Goal: Task Accomplishment & Management: Use online tool/utility

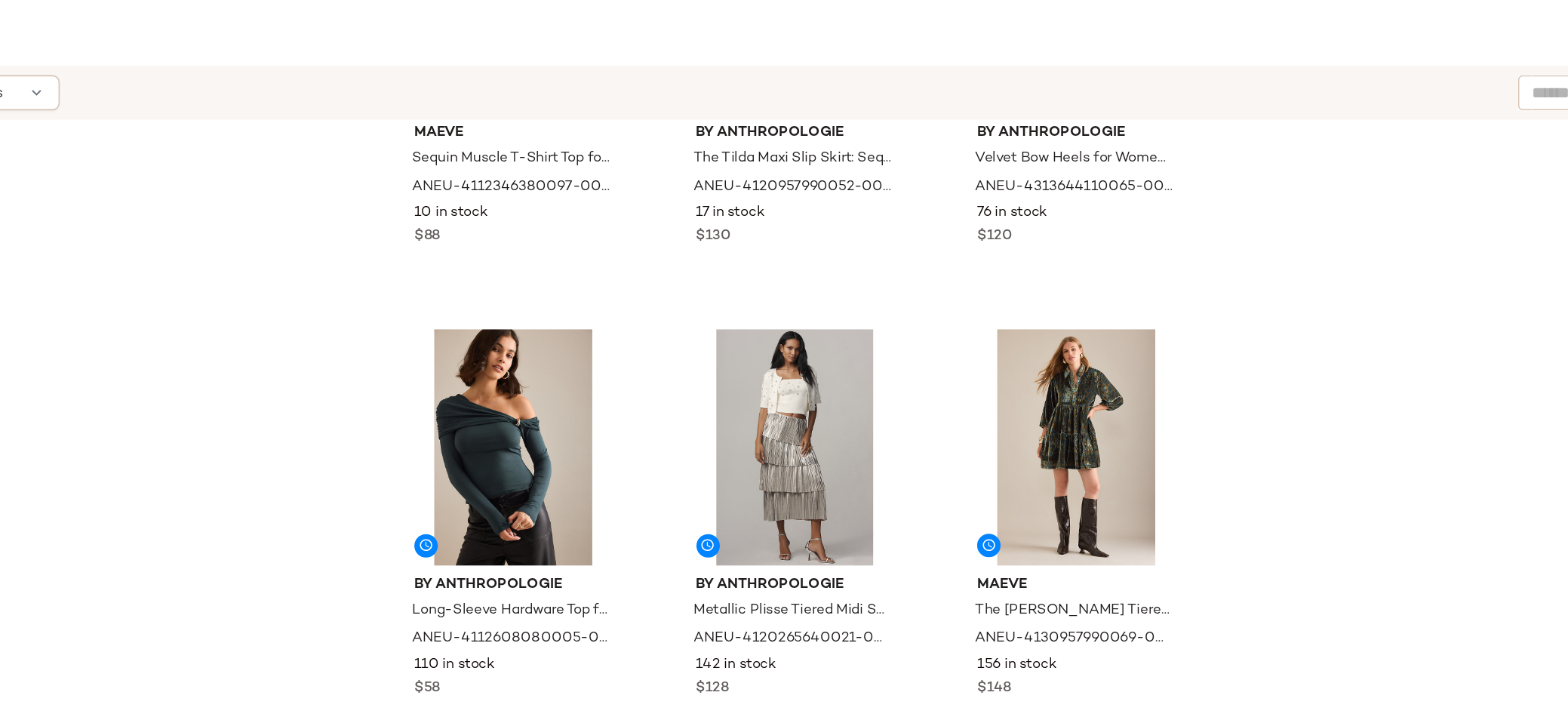
scroll to position [184, 0]
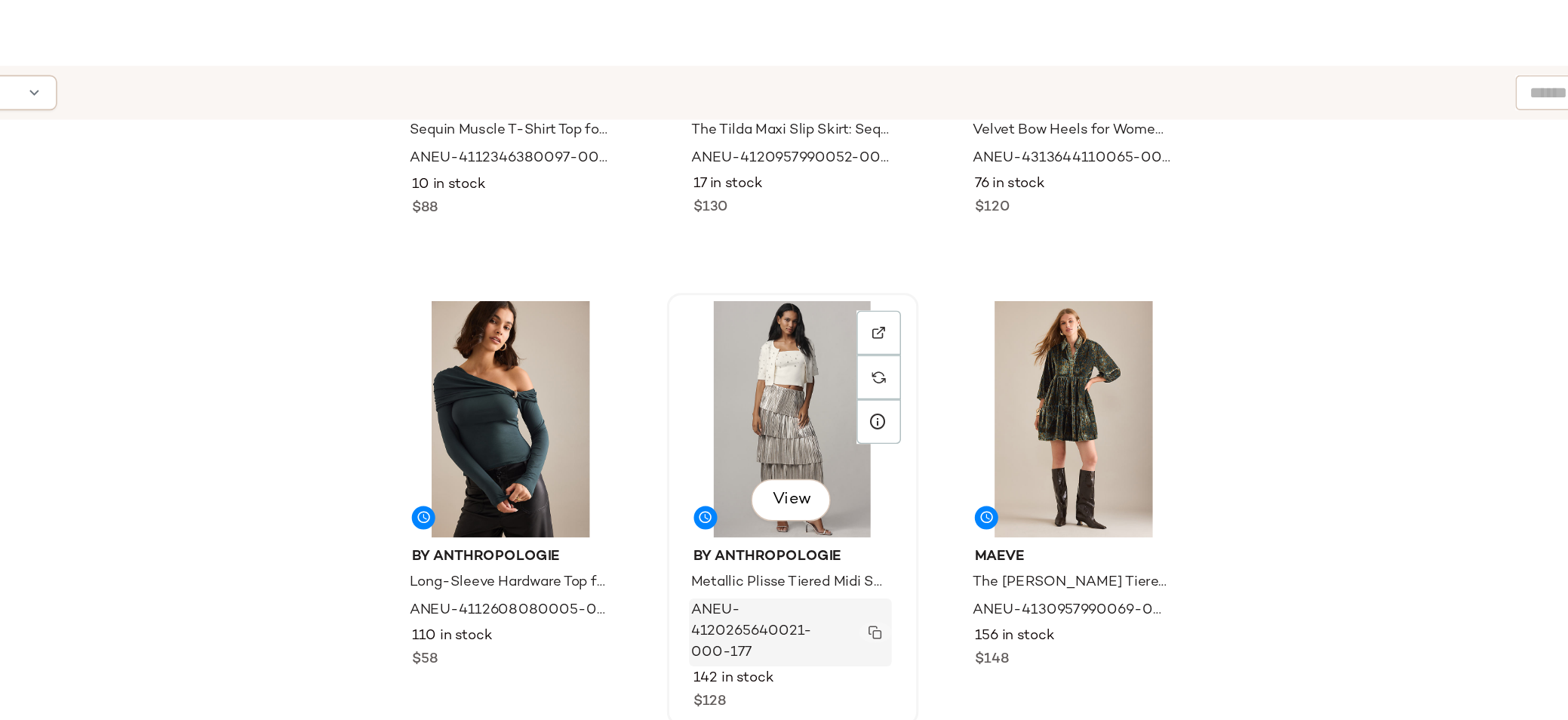
click at [965, 496] on img "button" at bounding box center [965, 496] width 9 height 9
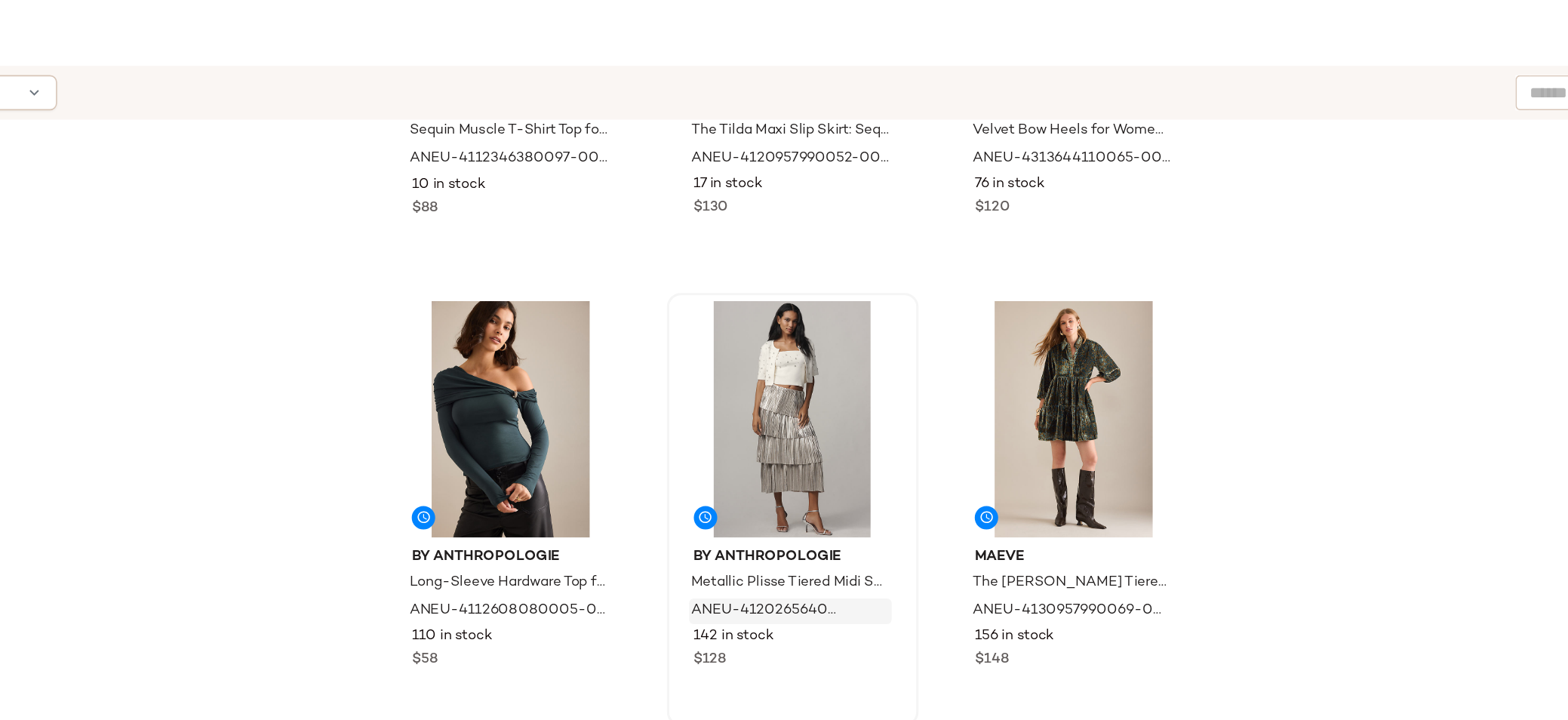
click at [1309, 416] on div "SET Maeve Sequin Muscle T-Shirt Top for Women in Green, Polyester/Elastane, Siz…" at bounding box center [913, 466] width 1312 height 598
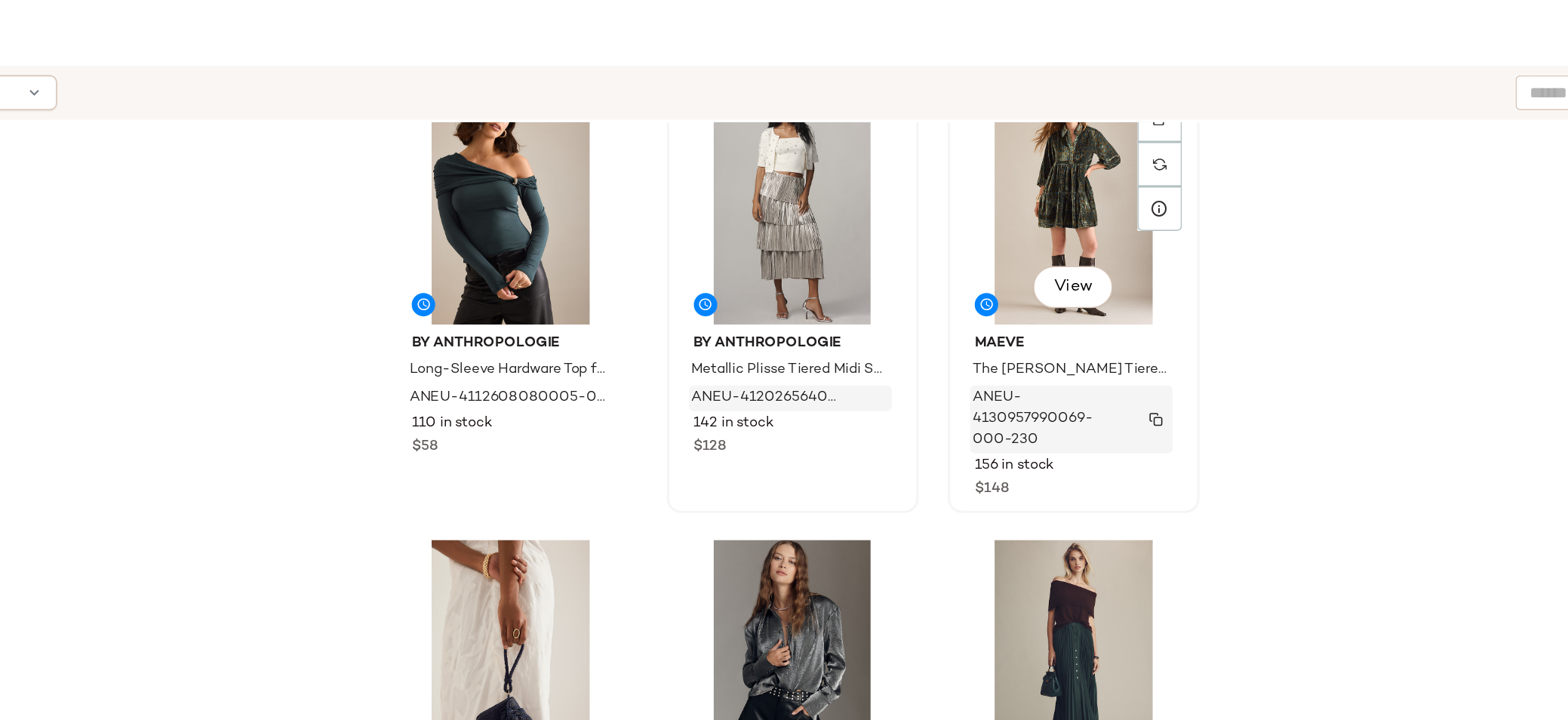
scroll to position [304, 0]
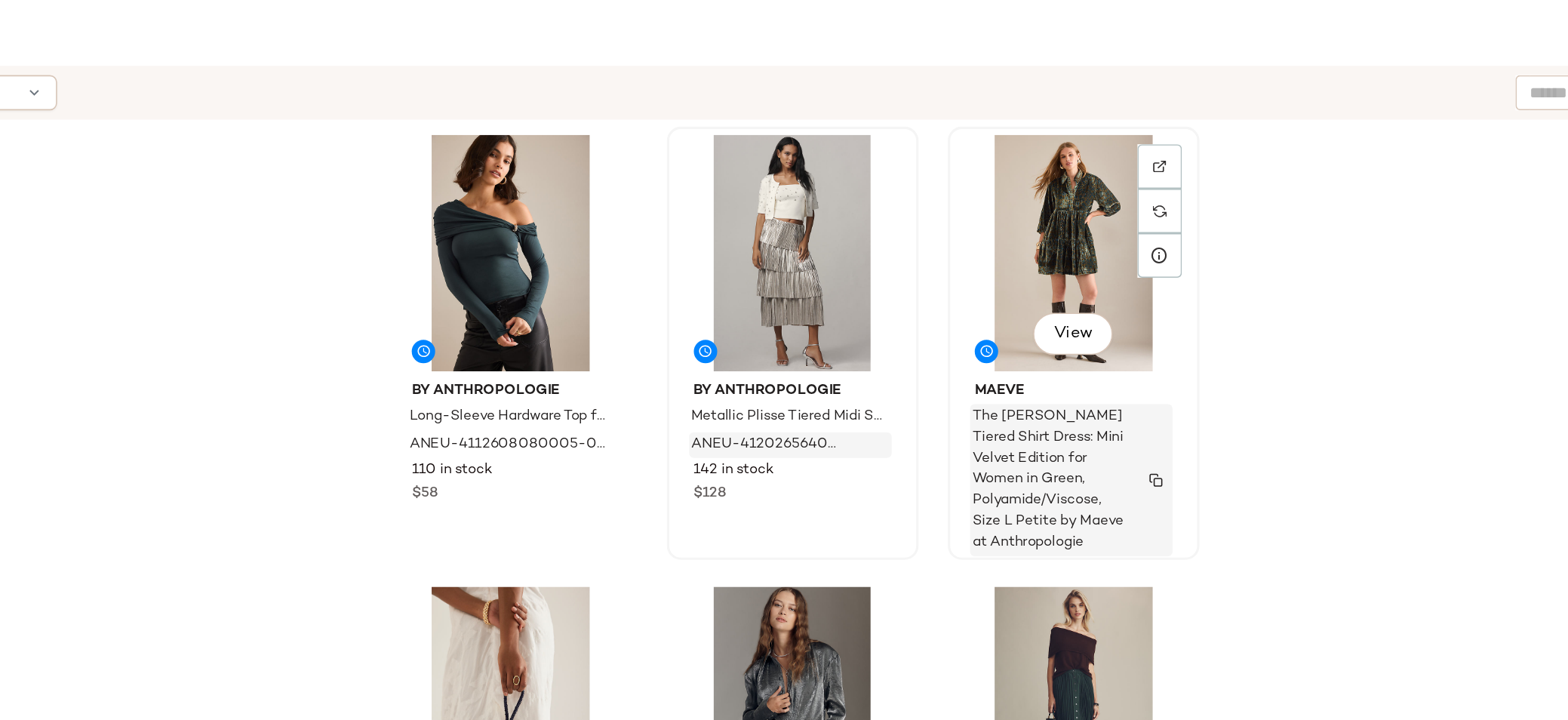
click at [1143, 395] on img "button" at bounding box center [1146, 398] width 9 height 9
click at [1148, 389] on img "button" at bounding box center [1146, 389] width 9 height 9
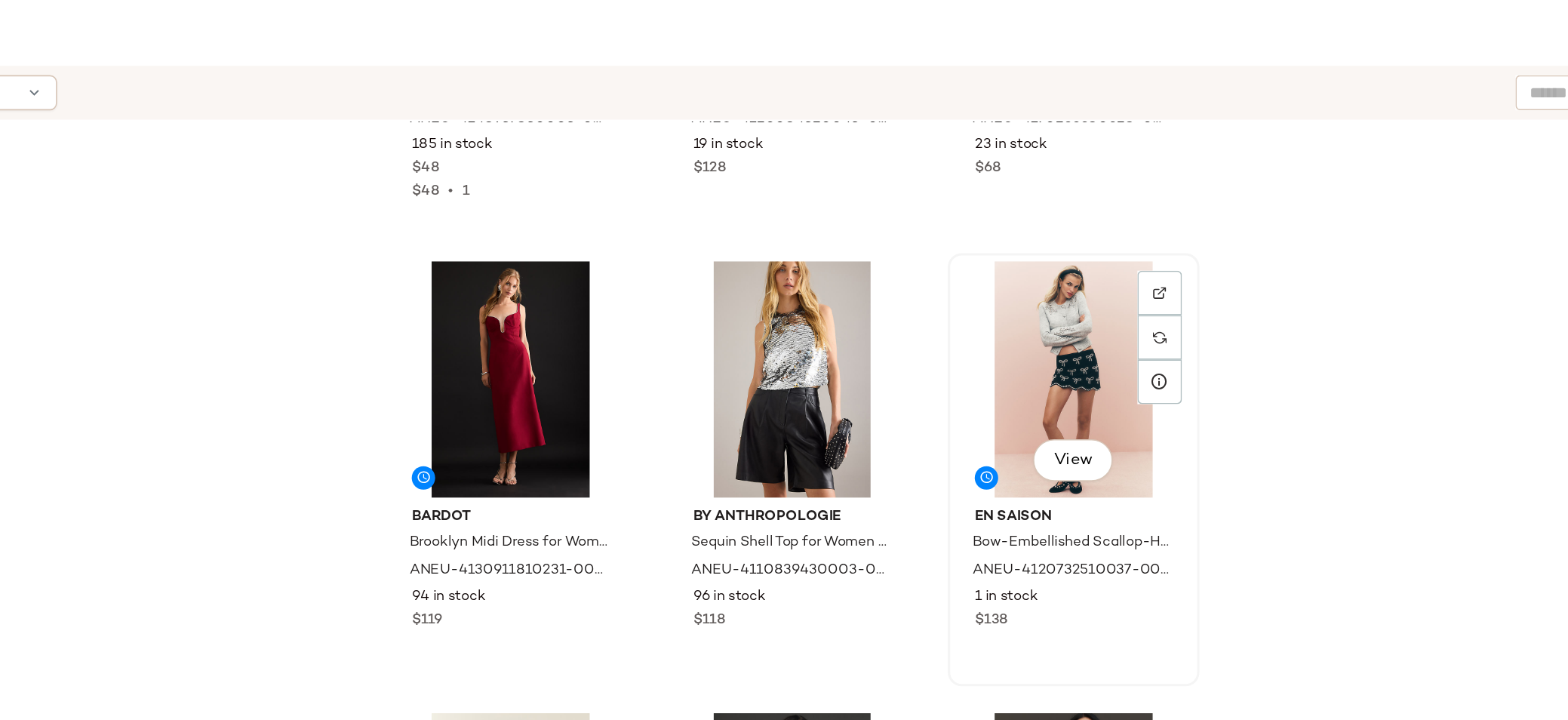
scroll to position [1391, 0]
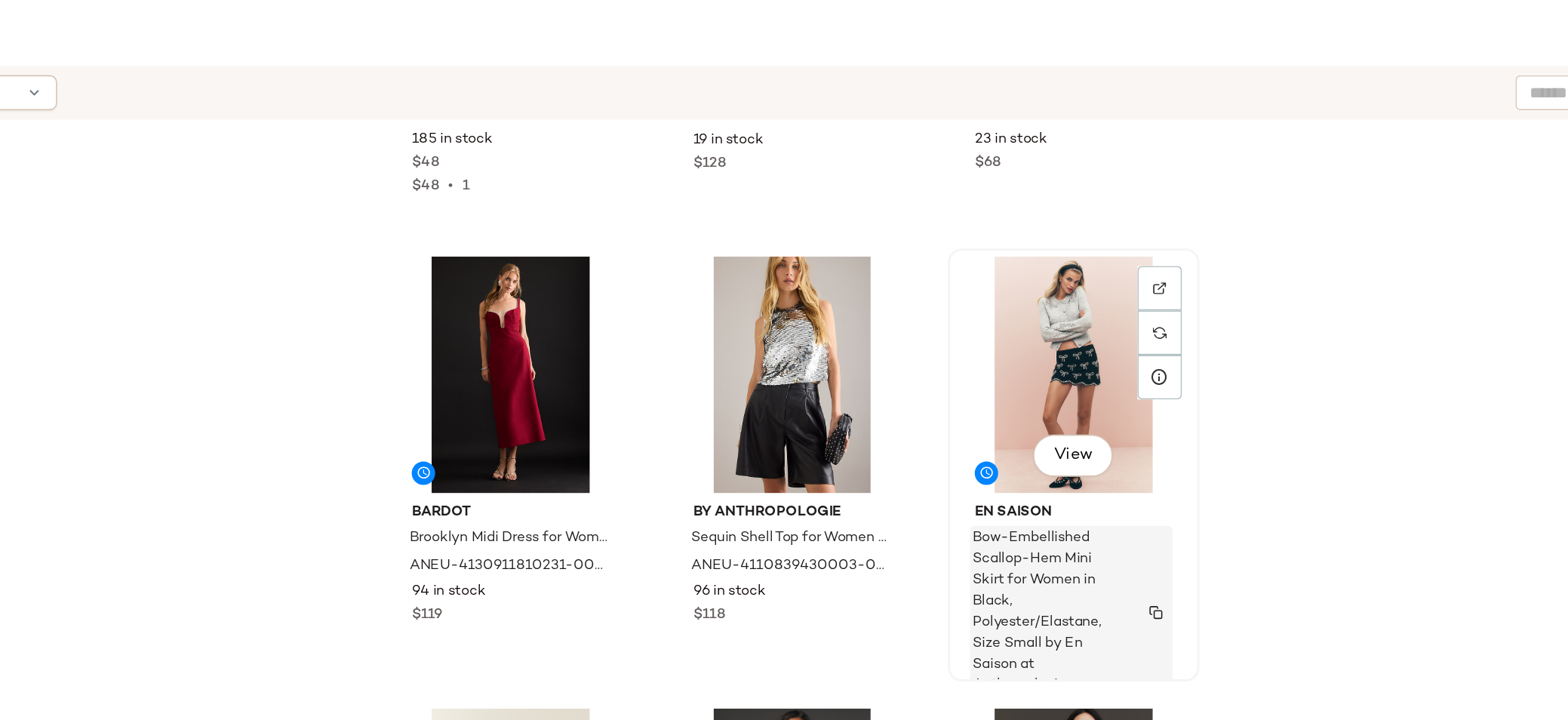
click at [1145, 479] on img "button" at bounding box center [1146, 483] width 9 height 9
click at [1146, 465] on img "button" at bounding box center [1146, 468] width 9 height 9
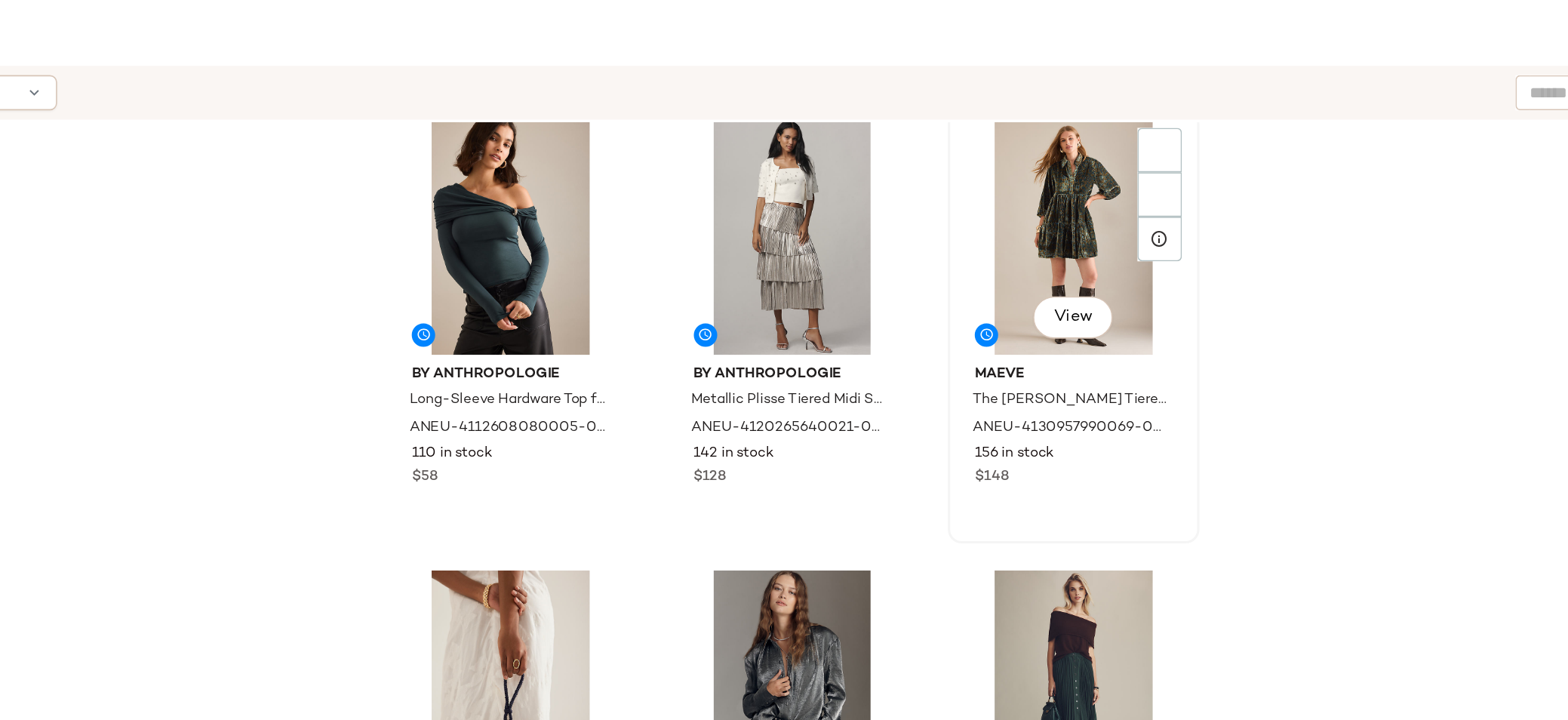
scroll to position [304, 0]
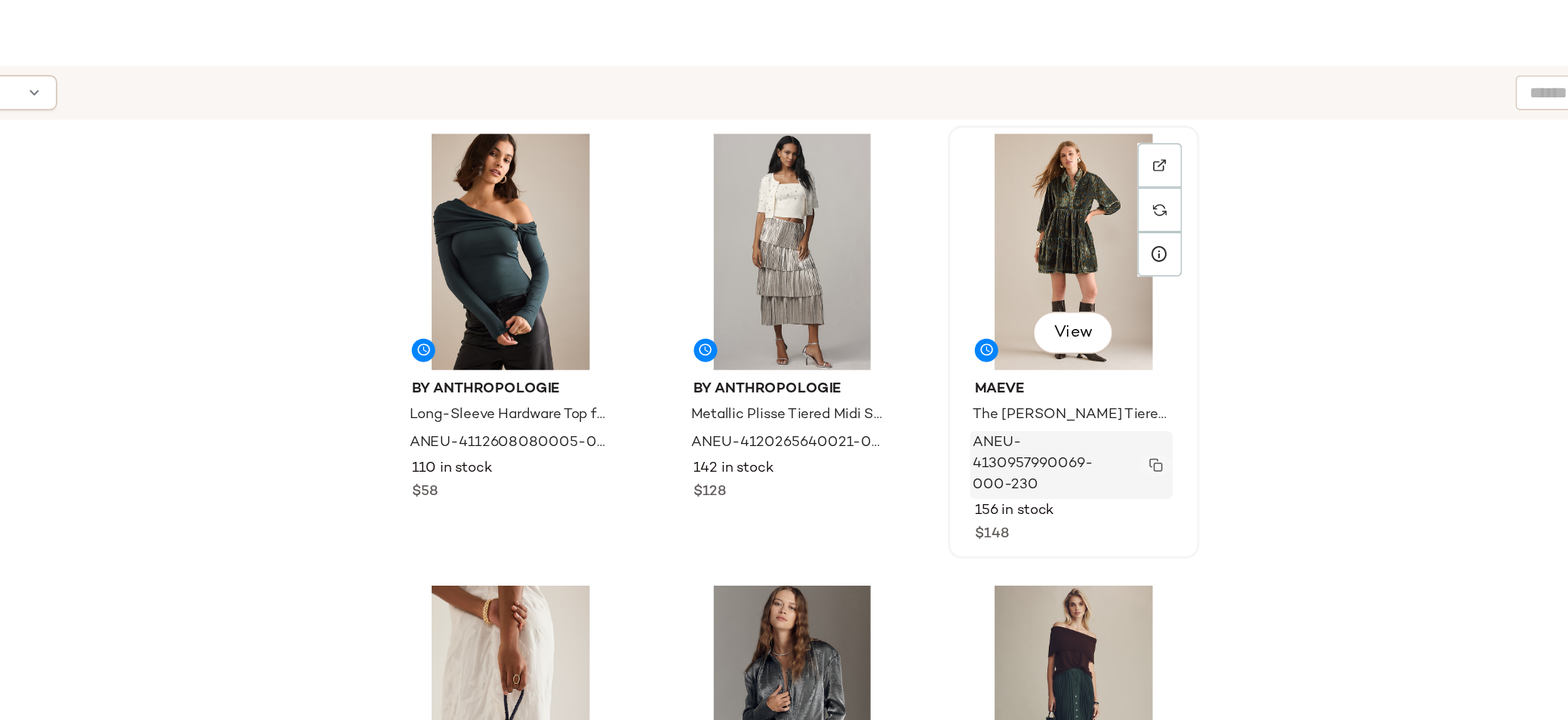
click at [1145, 385] on img "button" at bounding box center [1146, 389] width 9 height 9
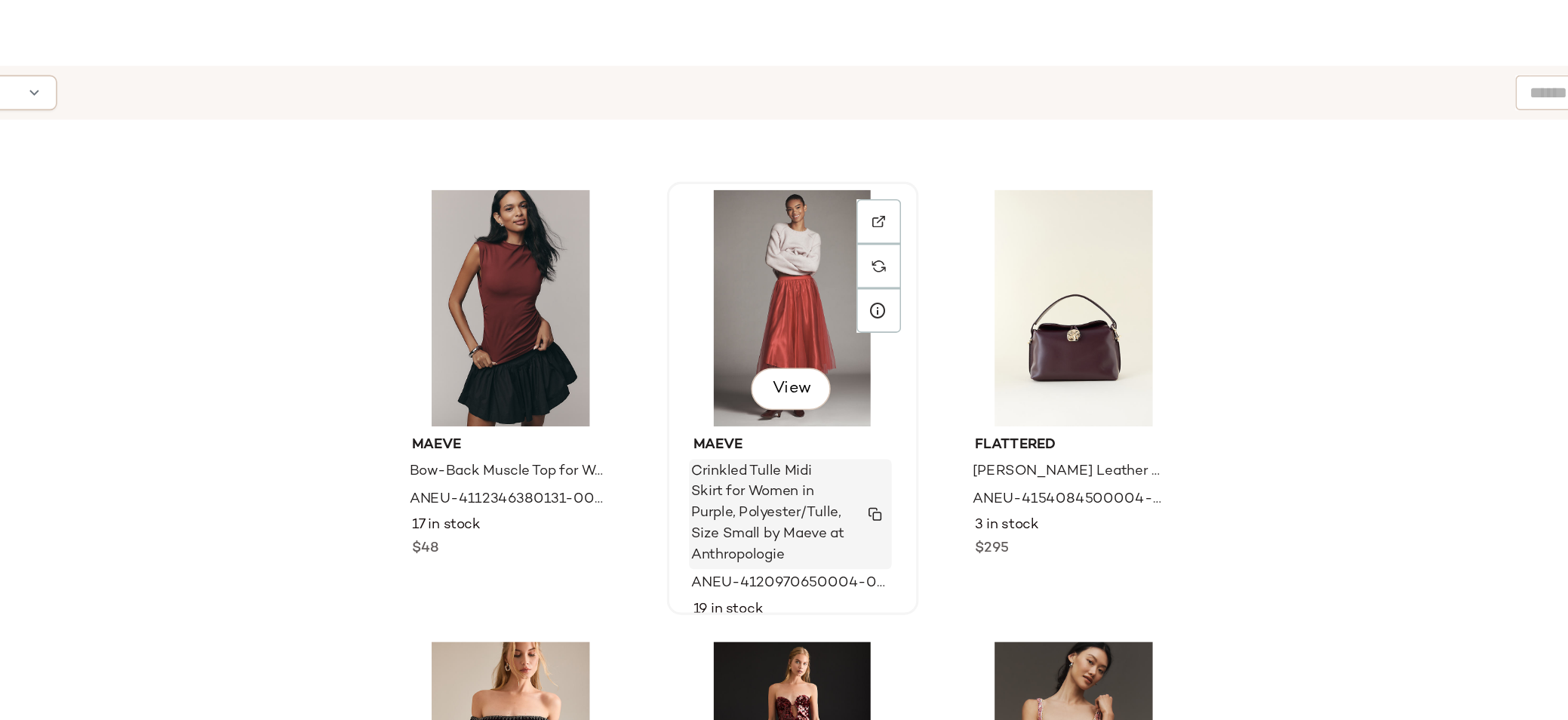
scroll to position [2327, 0]
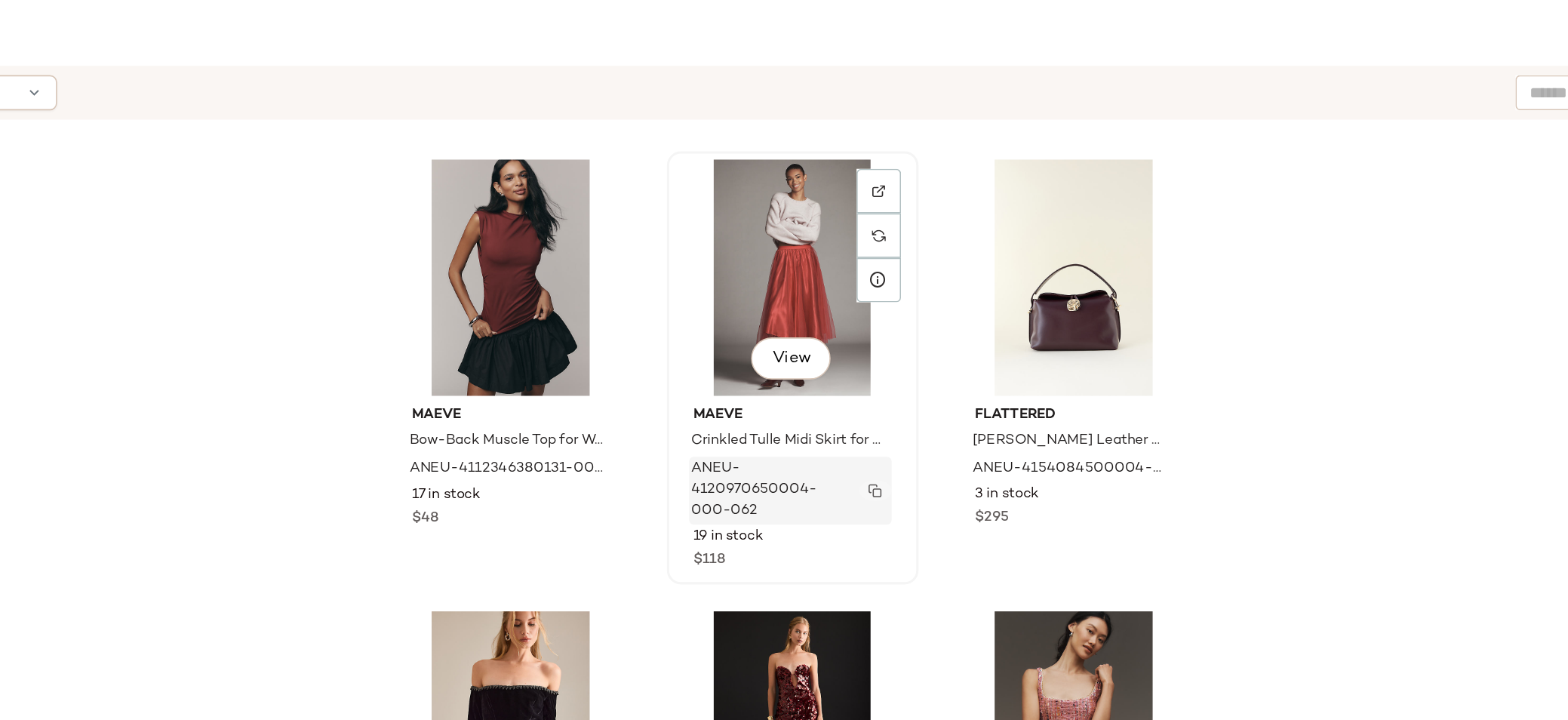
click at [961, 405] on img "button" at bounding box center [965, 405] width 9 height 9
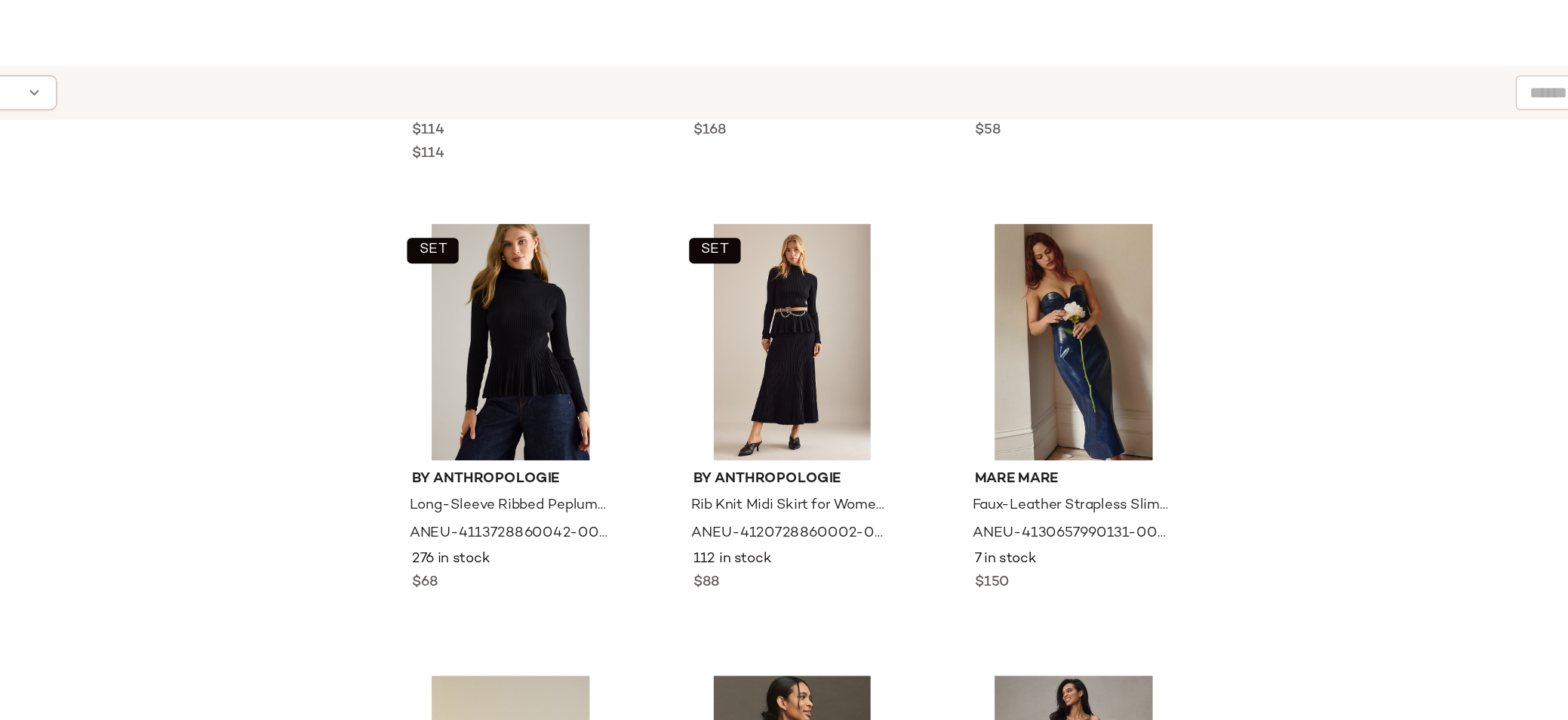
scroll to position [5254, 0]
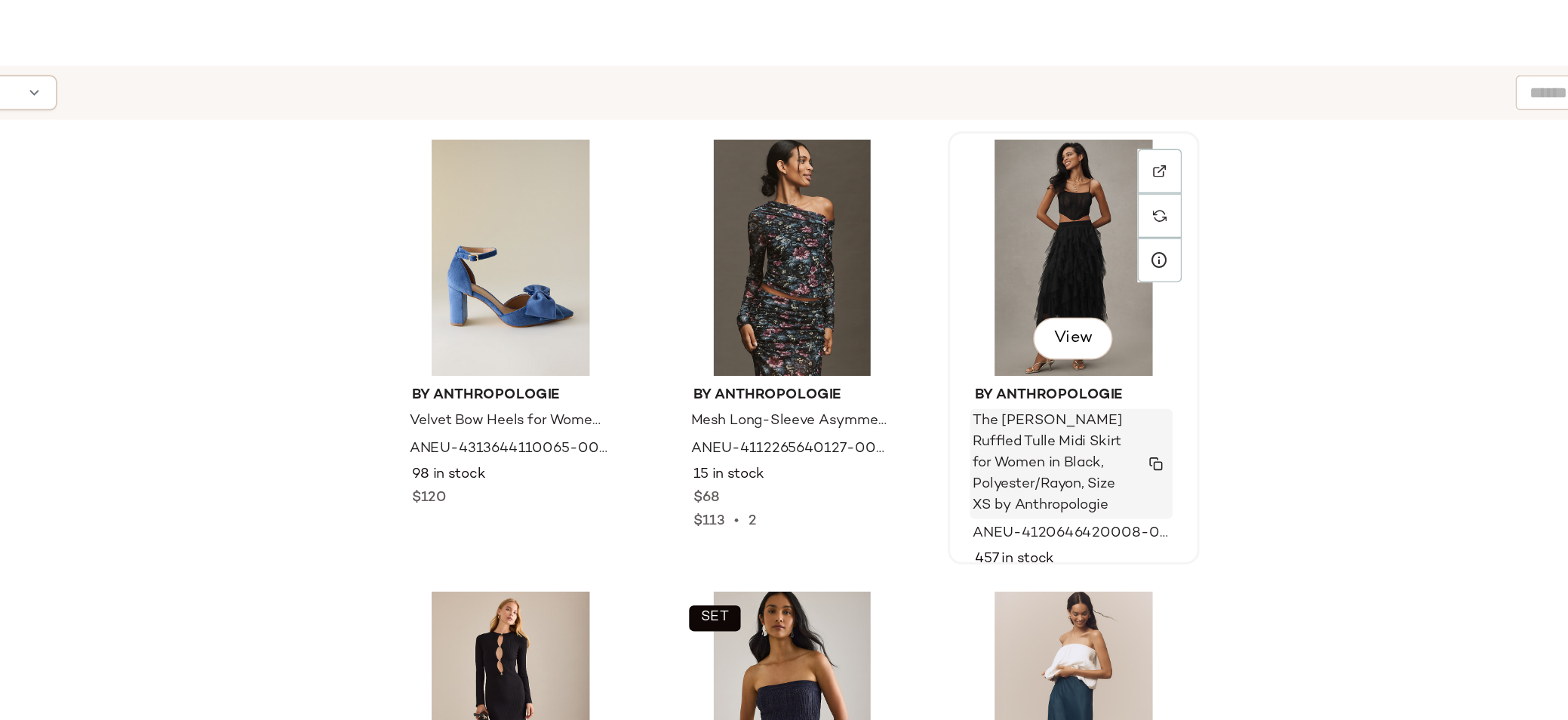
click at [1146, 386] on img "button" at bounding box center [1146, 388] width 9 height 9
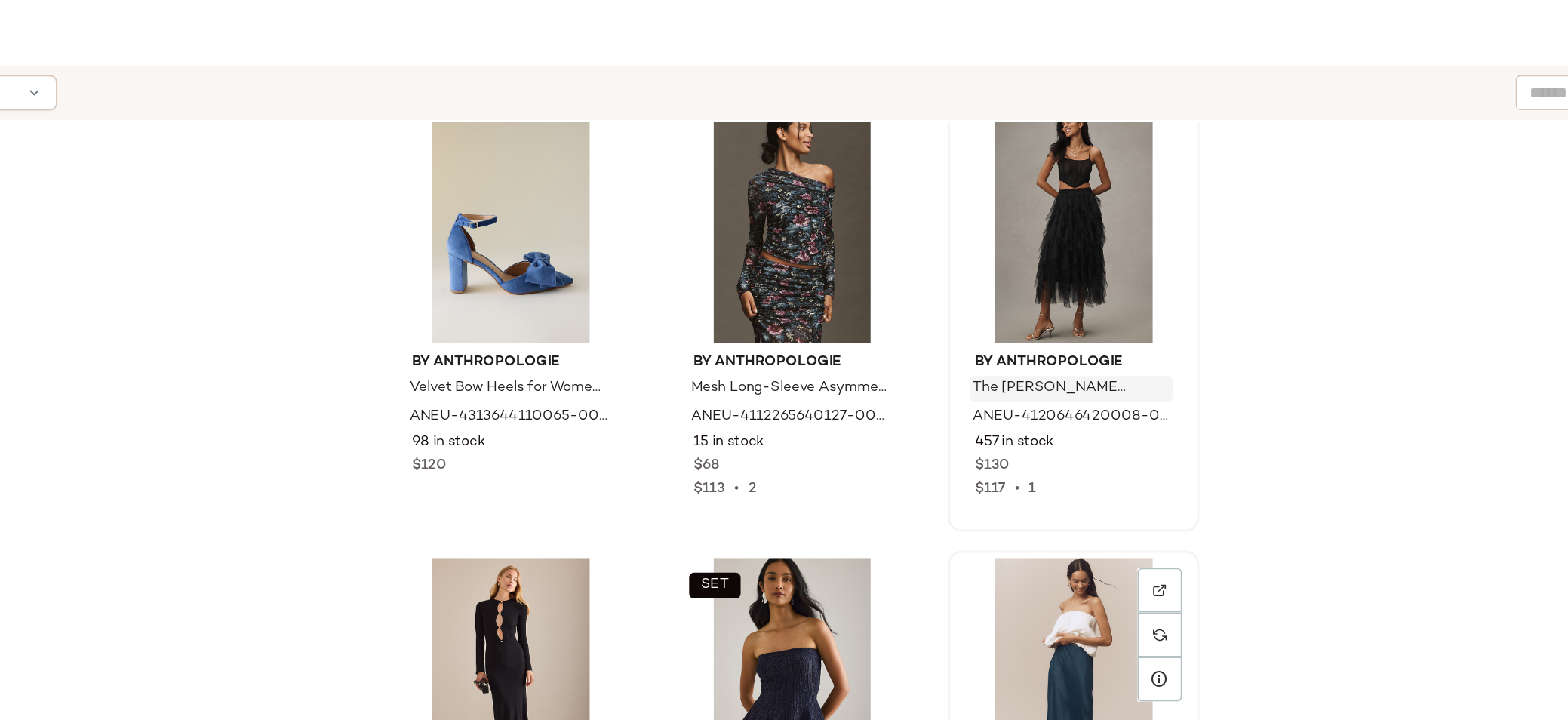
scroll to position [5260, 0]
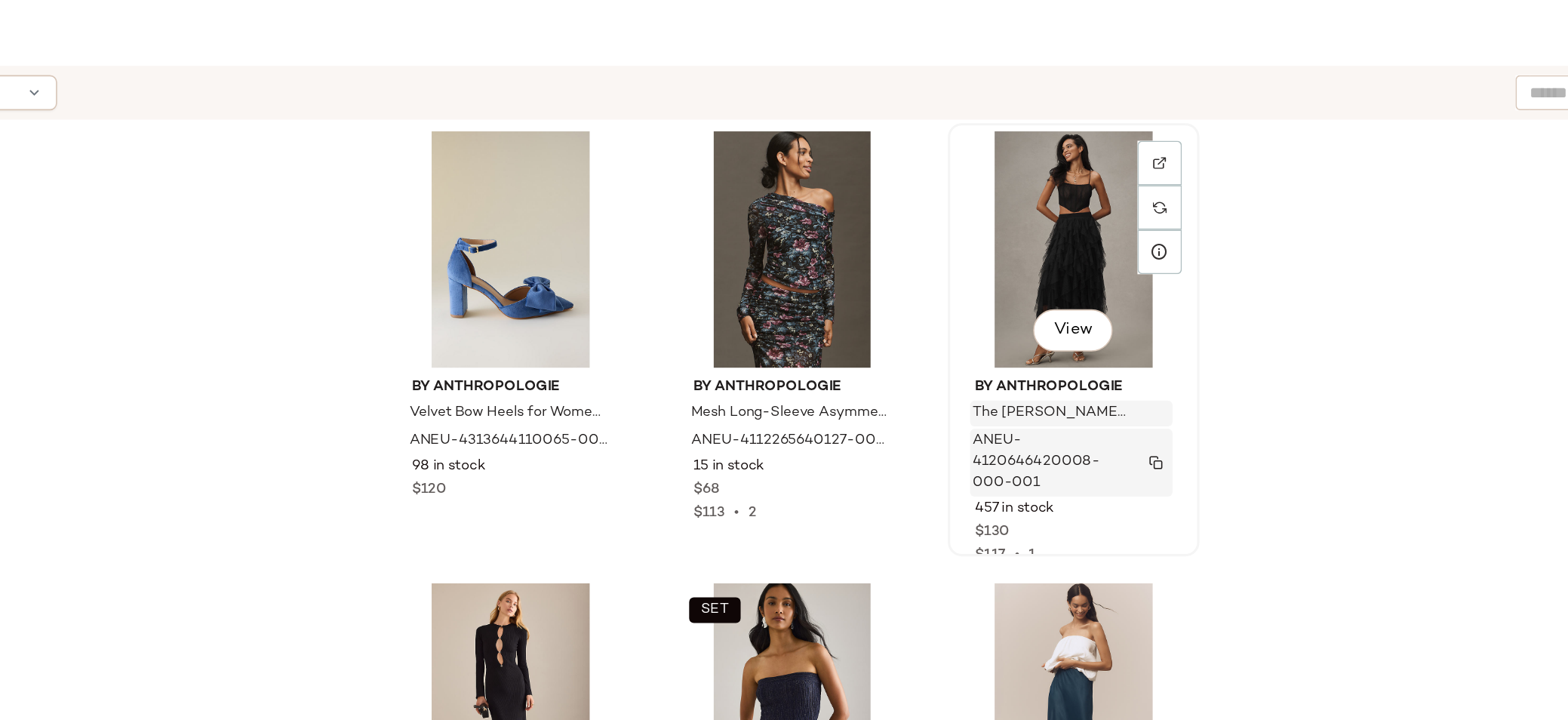
click at [1146, 385] on img "button" at bounding box center [1146, 387] width 9 height 9
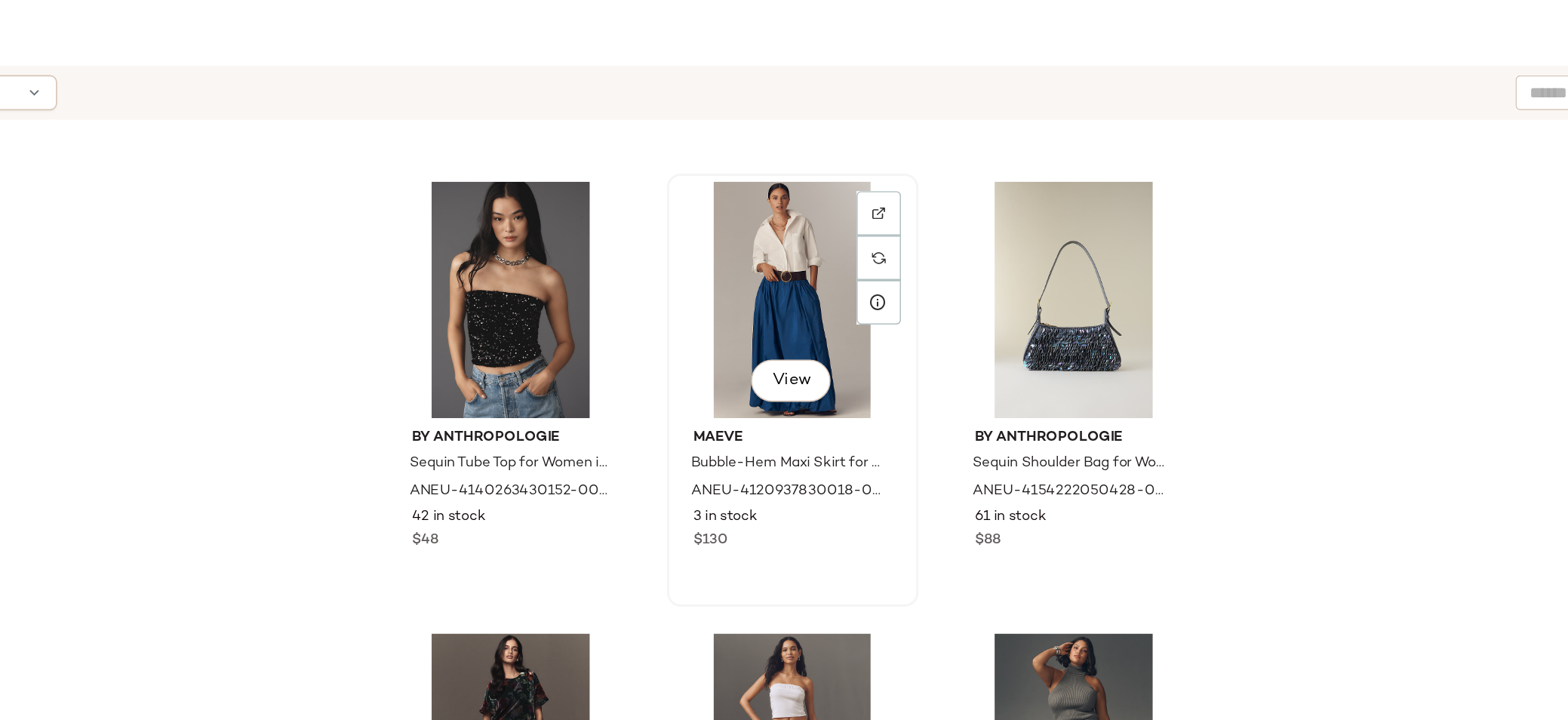
scroll to position [5836, 0]
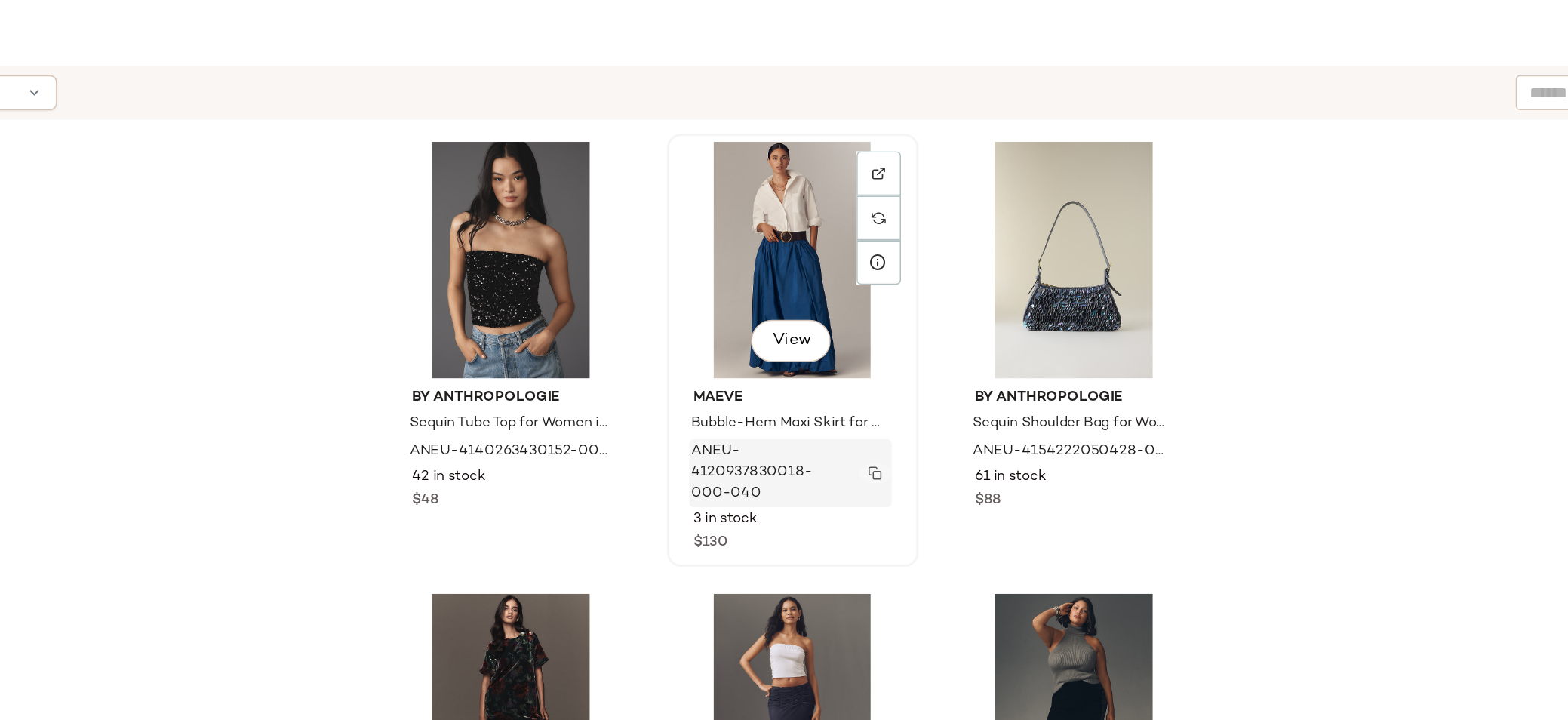
click at [962, 391] on img "button" at bounding box center [965, 394] width 9 height 9
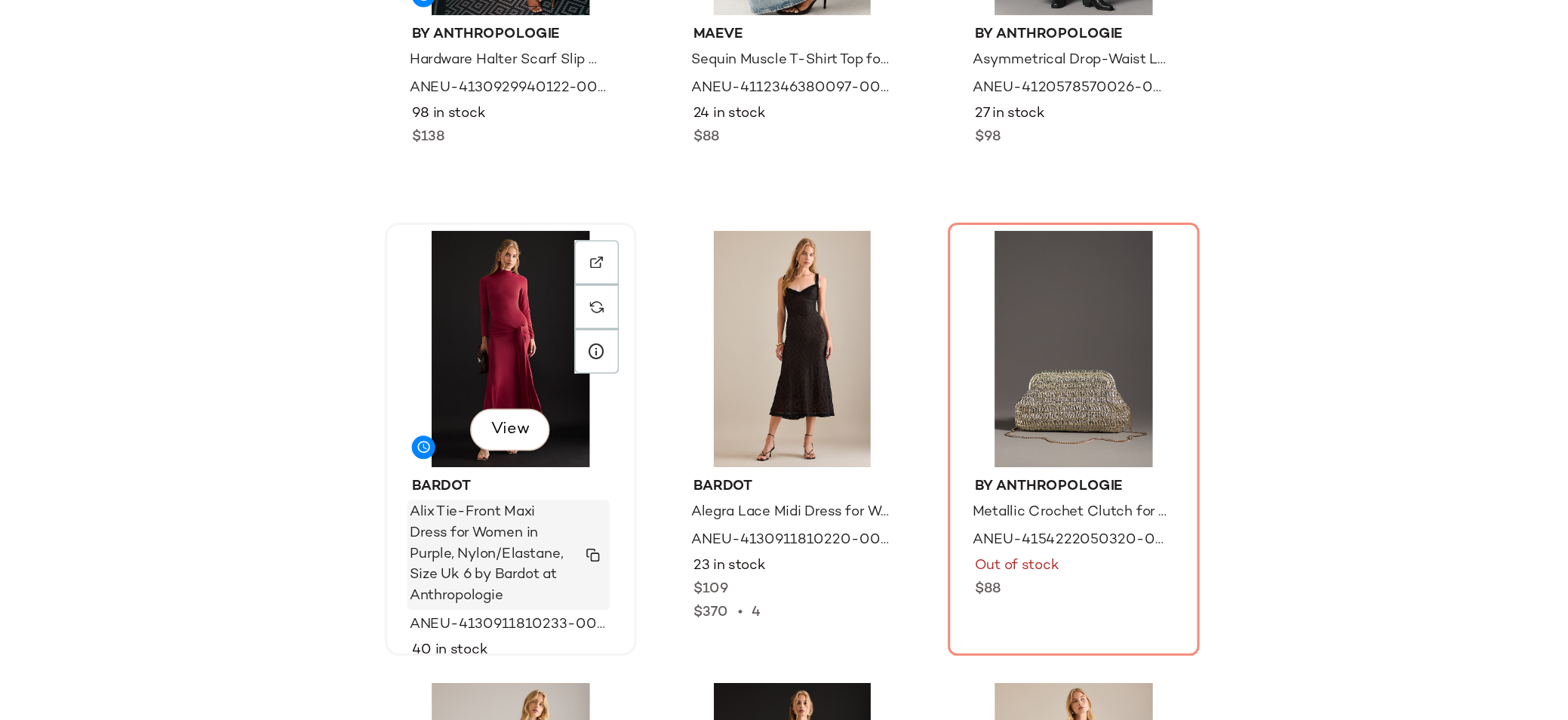
scroll to position [6810, 0]
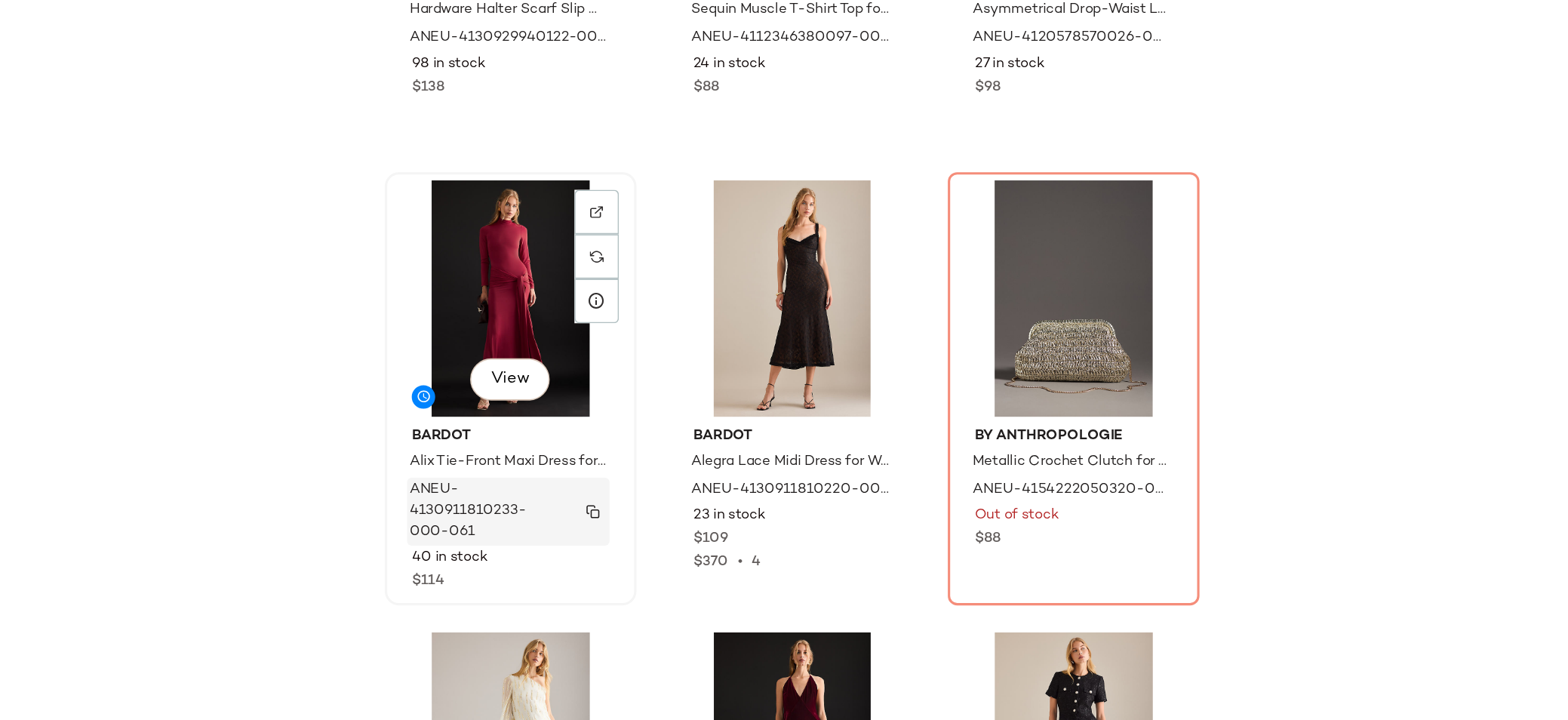
click at [780, 583] on img "button" at bounding box center [784, 585] width 9 height 9
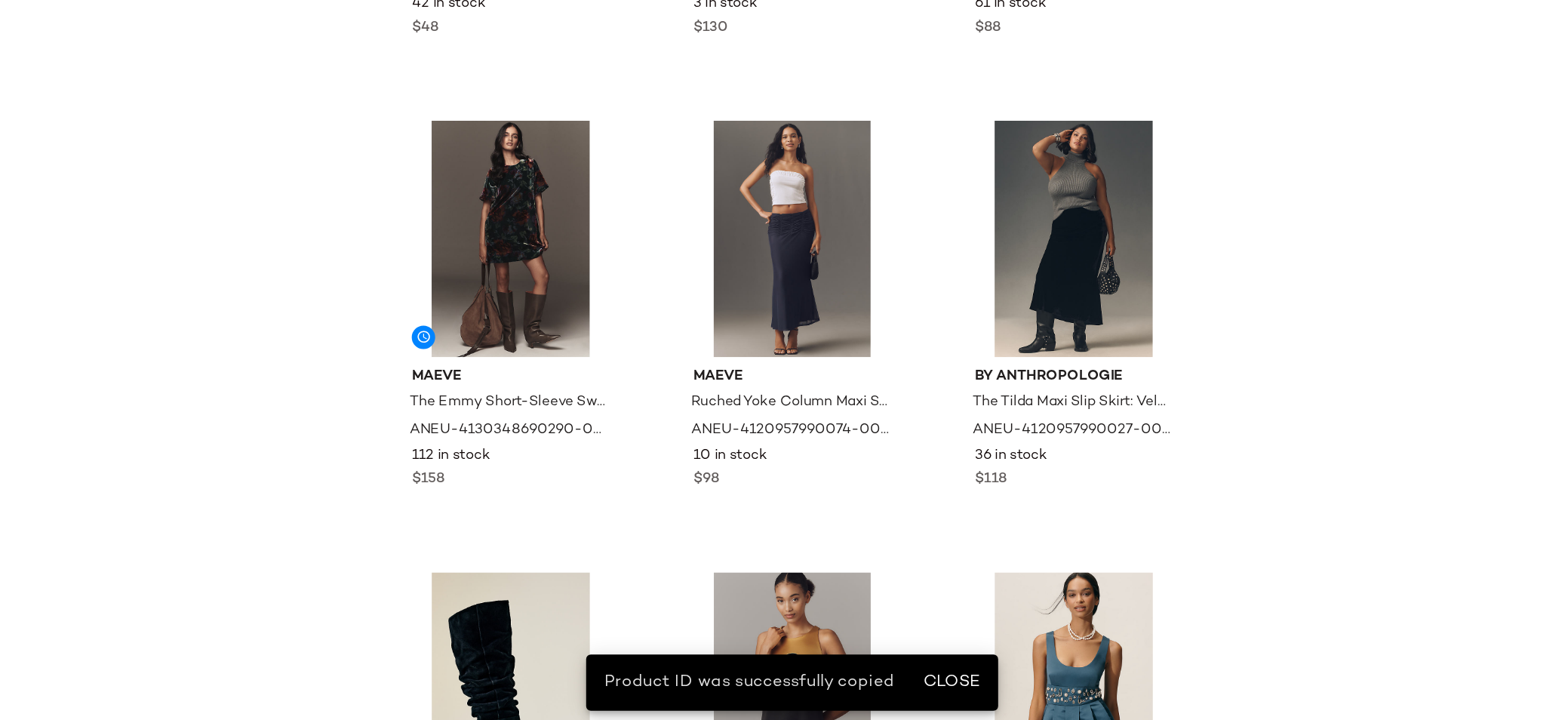
scroll to position [5975, 0]
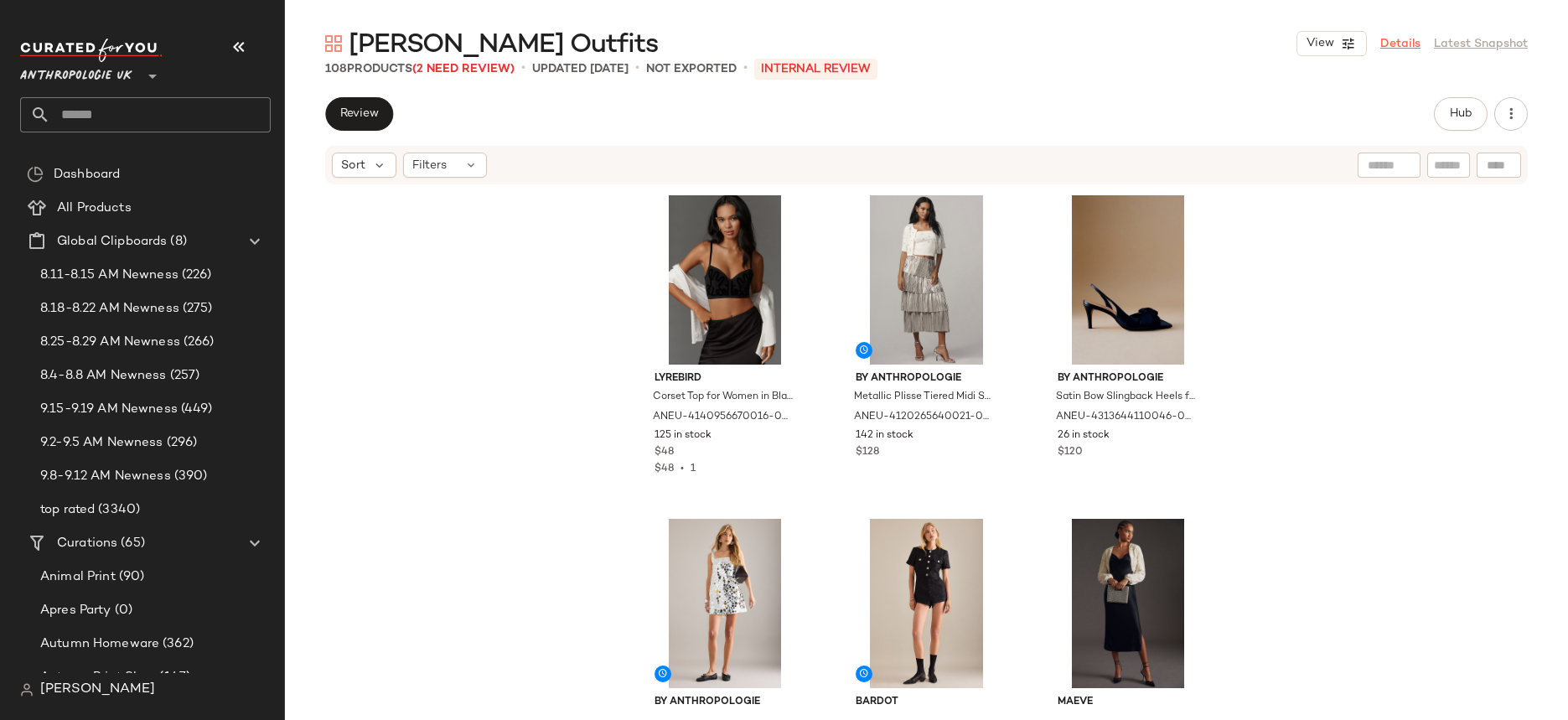
click at [1406, 42] on link "Details" at bounding box center [1400, 44] width 40 height 18
click at [1405, 42] on link "Details" at bounding box center [1400, 44] width 40 height 18
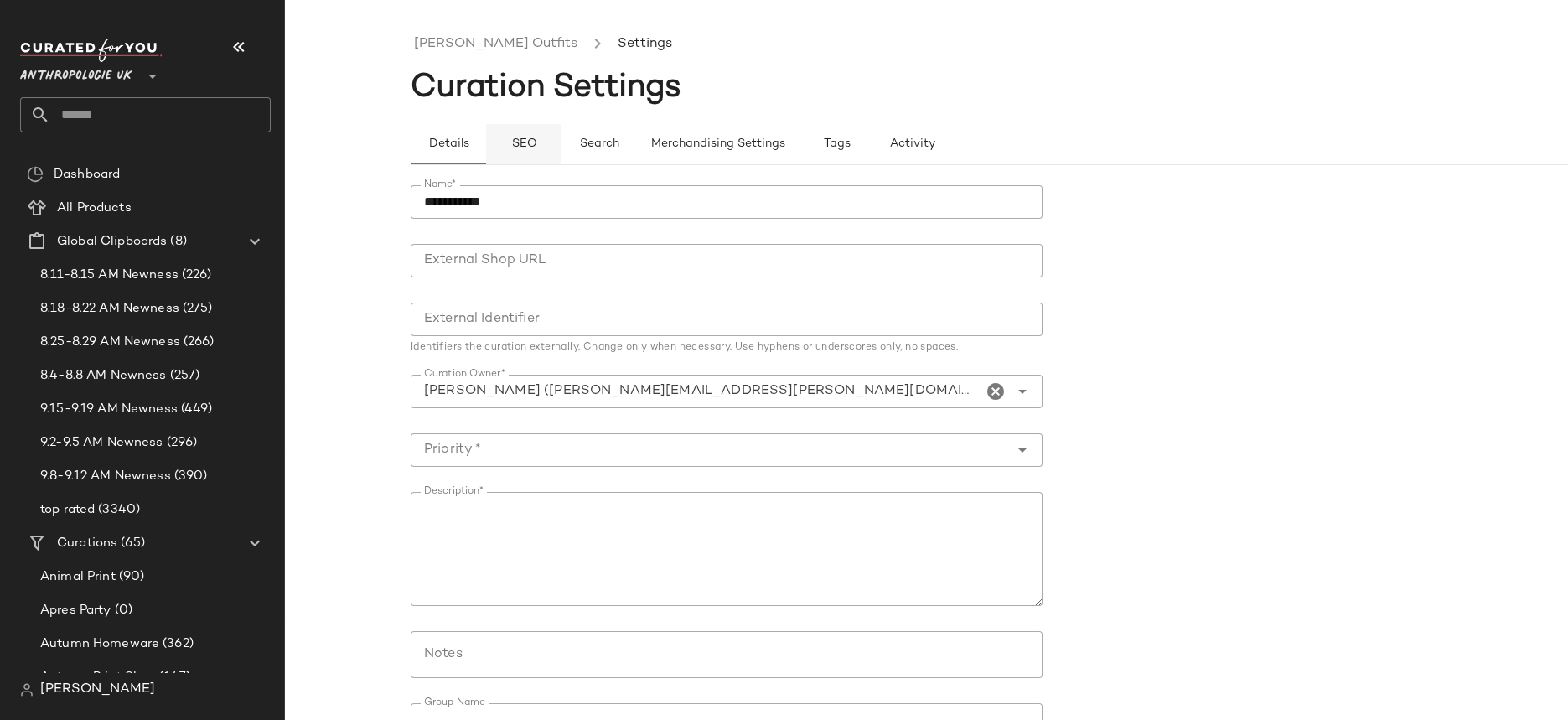
click at [518, 157] on button "SEO" at bounding box center [524, 143] width 75 height 40
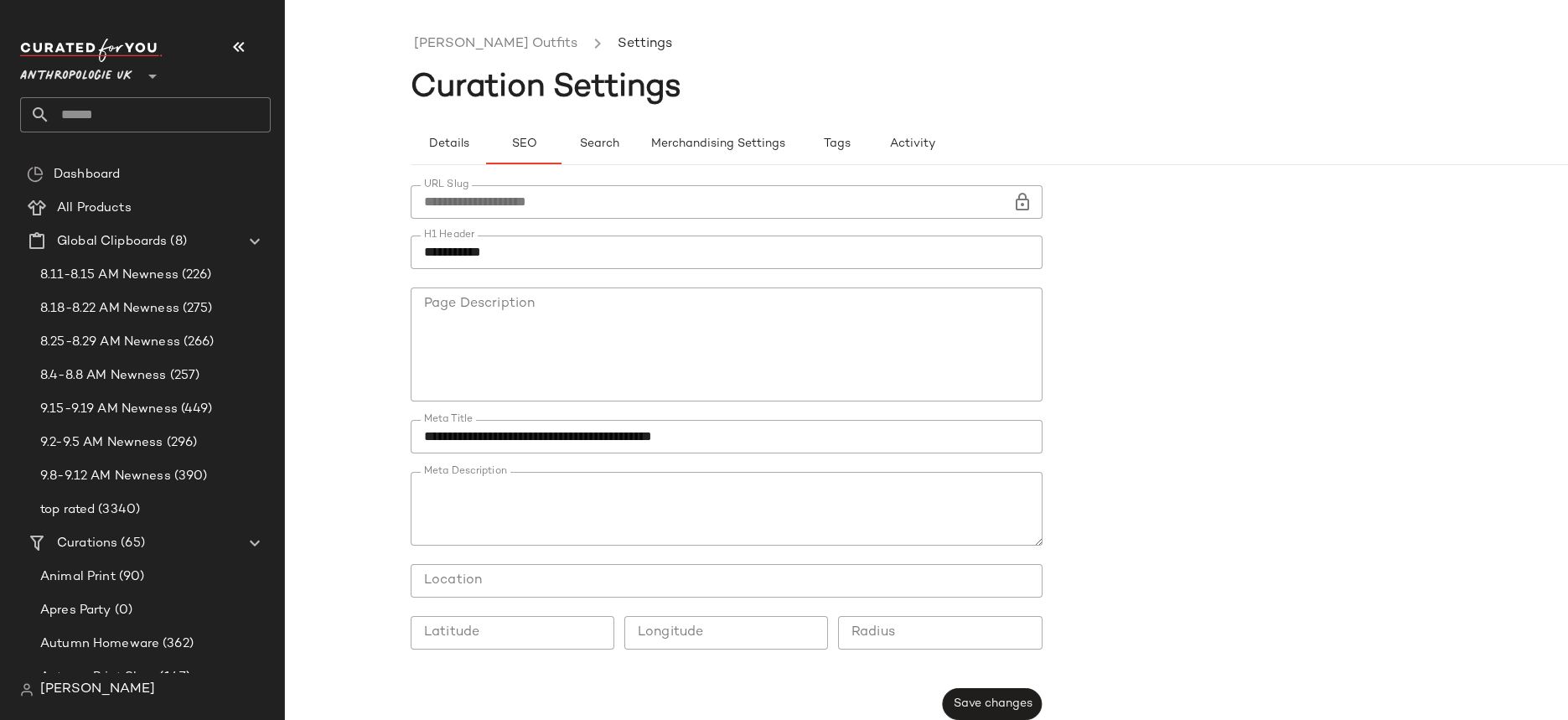
click at [452, 64] on div "NYE Outfits Settings" at bounding box center [1052, 45] width 1283 height 56
click at [452, 52] on link "[PERSON_NAME] Outfits" at bounding box center [496, 44] width 163 height 22
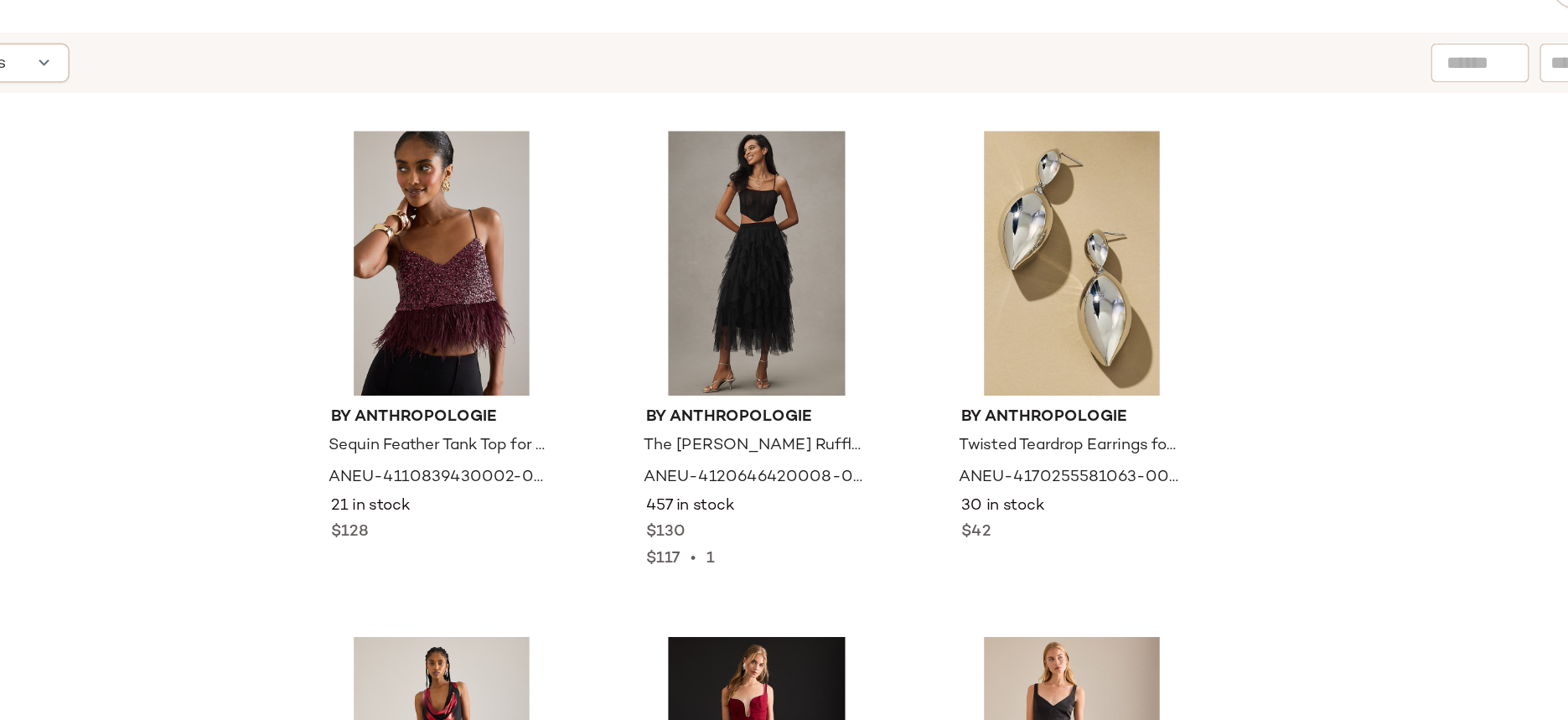
scroll to position [1275, 0]
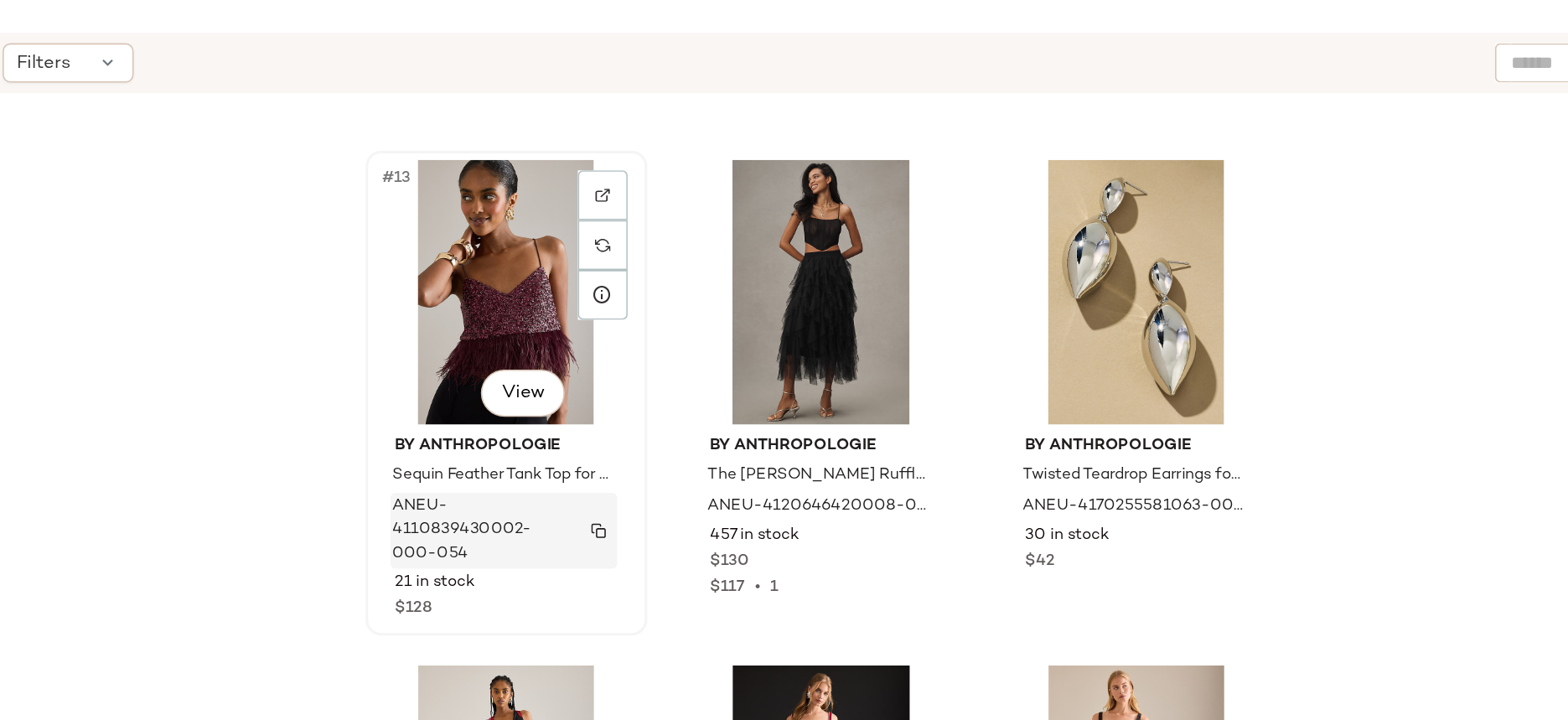
click at [784, 461] on img "button" at bounding box center [784, 464] width 10 height 10
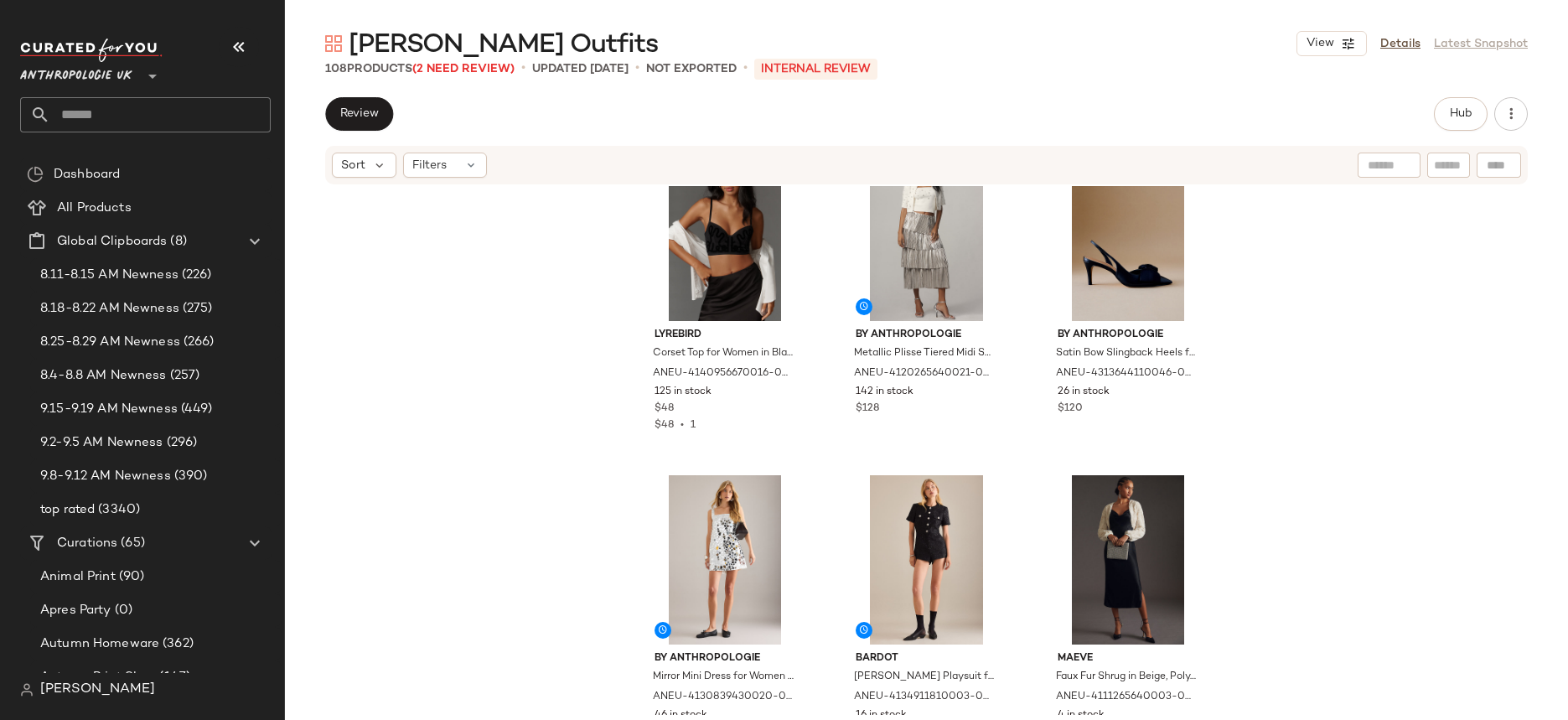
scroll to position [0, 0]
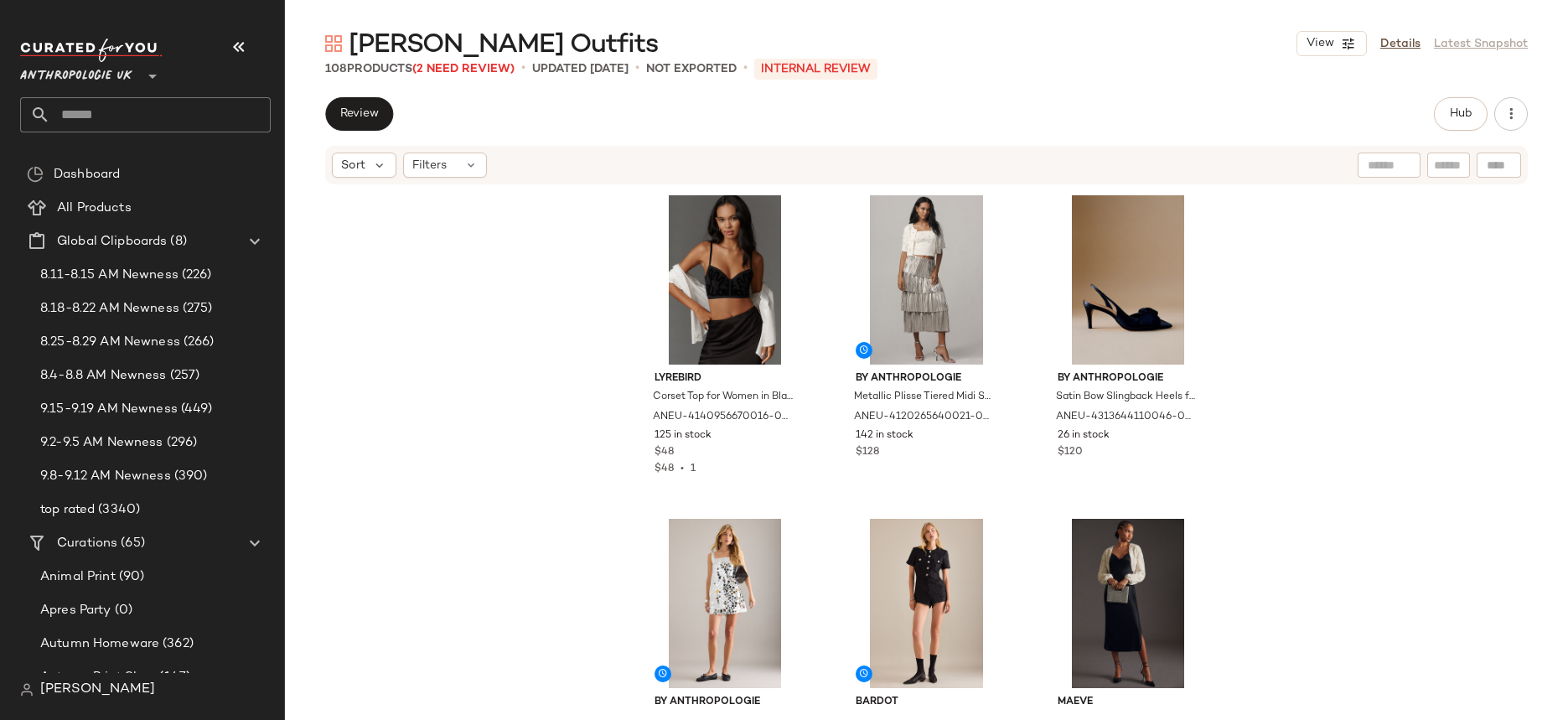
click at [1416, 462] on div "LyreBird Corset Top for Women in Black, Nylon/Spandex, Size XS by LyreBird at A…" at bounding box center [927, 450] width 1283 height 529
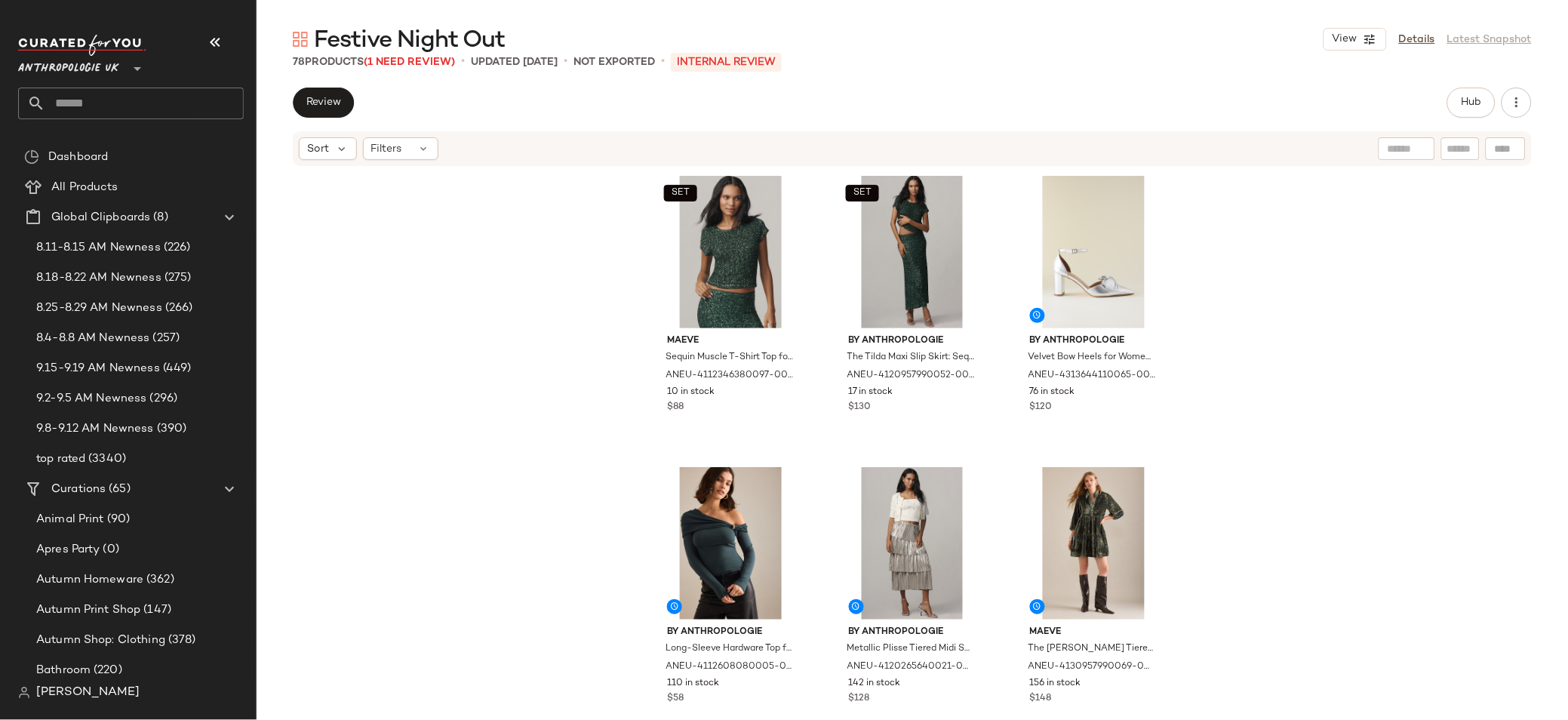
click at [1401, 150] on input "text" at bounding box center [1407, 149] width 39 height 16
paste input "**********"
type input "**********"
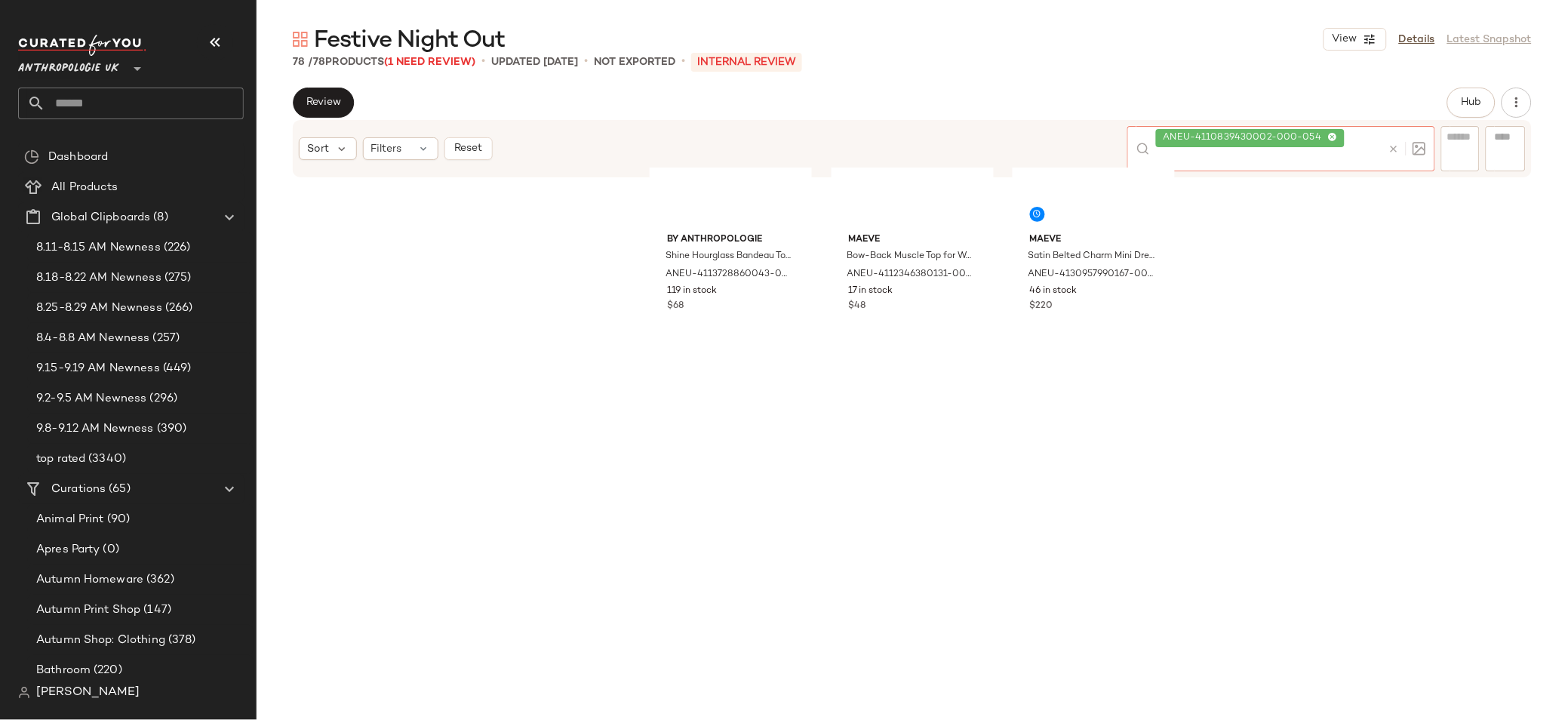
scroll to position [4039, 0]
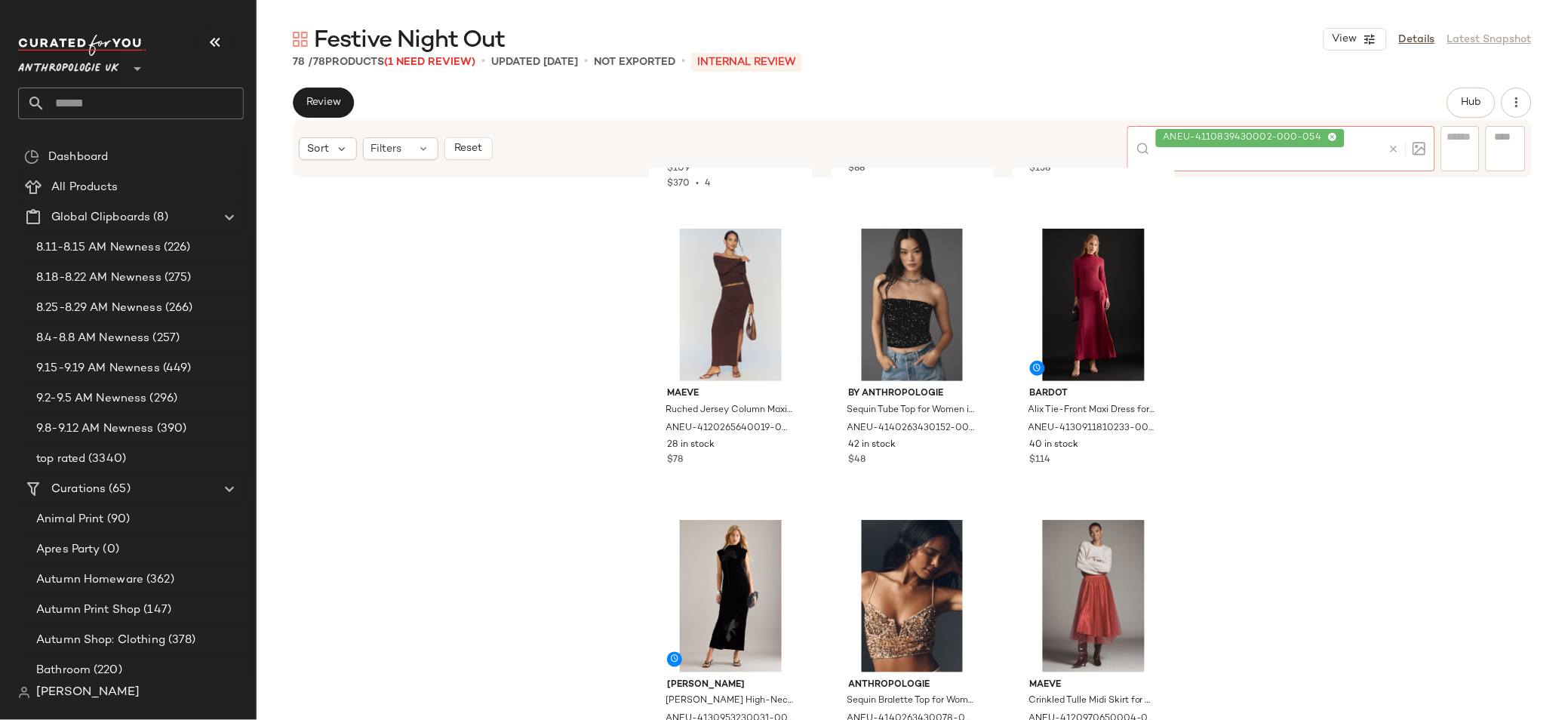
click at [1328, 135] on icon at bounding box center [1332, 137] width 10 height 10
click at [1360, 256] on div "Bardot Alegra Lace Midi Dress for Women in Black, Polyester/Elastane, Size Uk 8…" at bounding box center [913, 466] width 1312 height 598
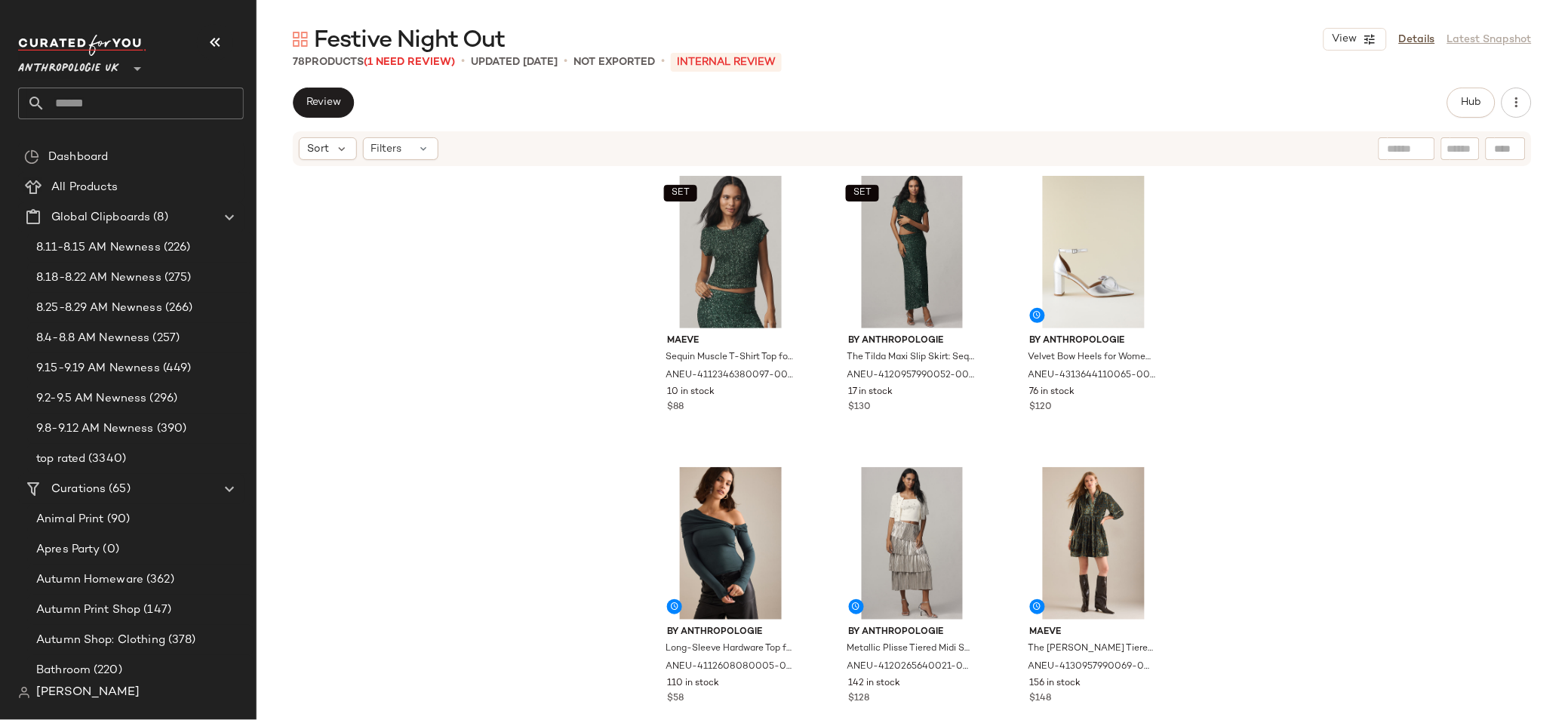
click at [1493, 154] on div at bounding box center [1507, 149] width 40 height 23
paste input "**********"
type input "**********"
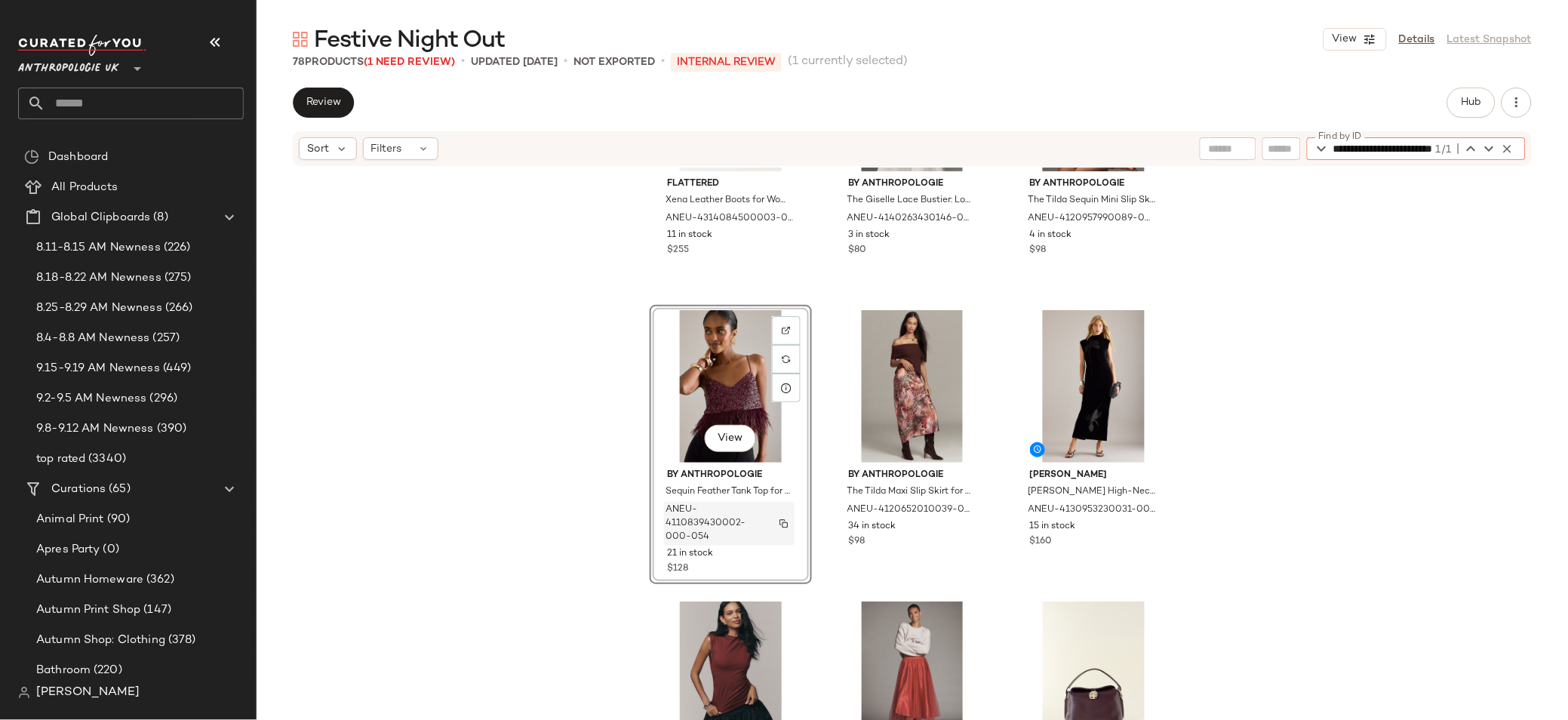
scroll to position [1916, 0]
click at [781, 526] on img "button" at bounding box center [784, 525] width 9 height 9
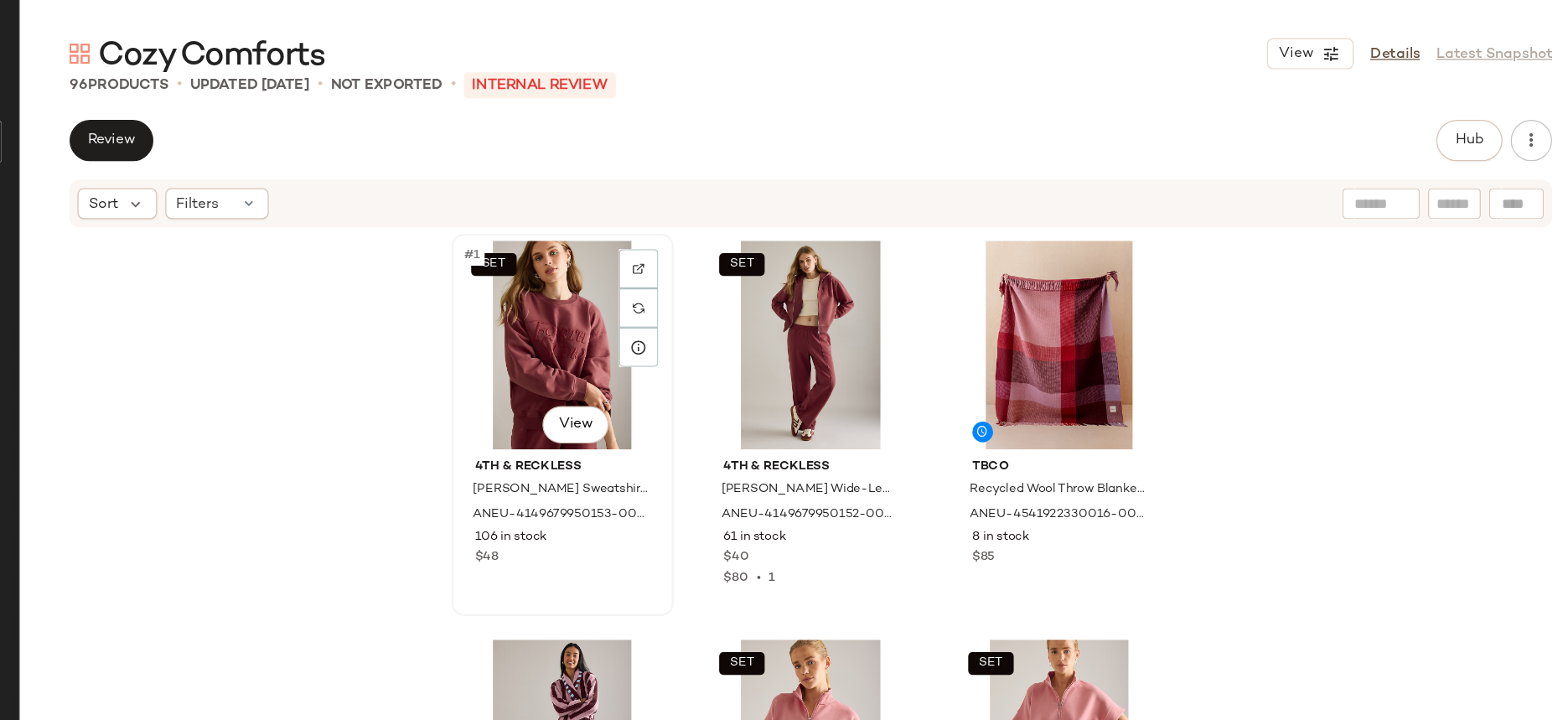
scroll to position [1, 0]
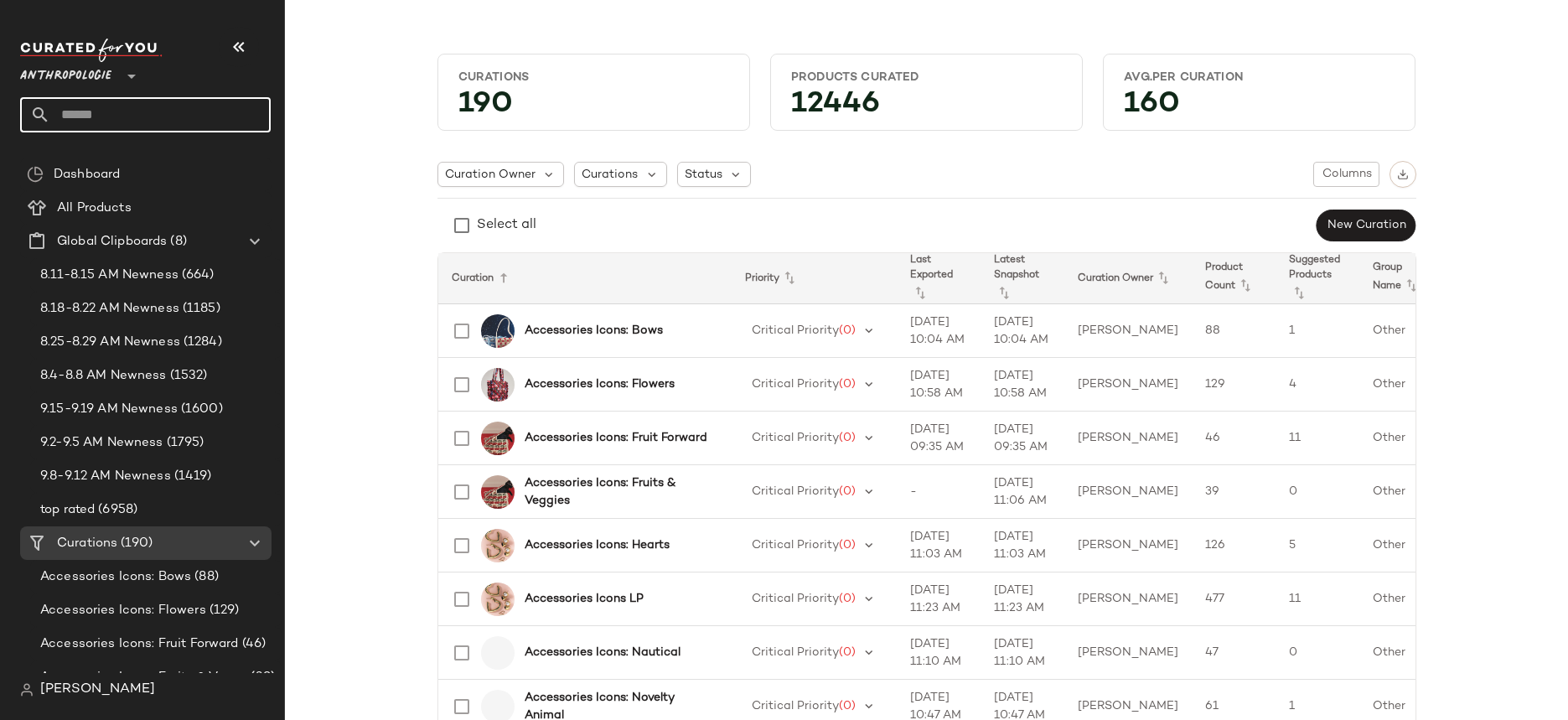
click at [103, 106] on input "text" at bounding box center [161, 114] width 221 height 35
click at [95, 75] on span "Anthropologie" at bounding box center [65, 73] width 91 height 30
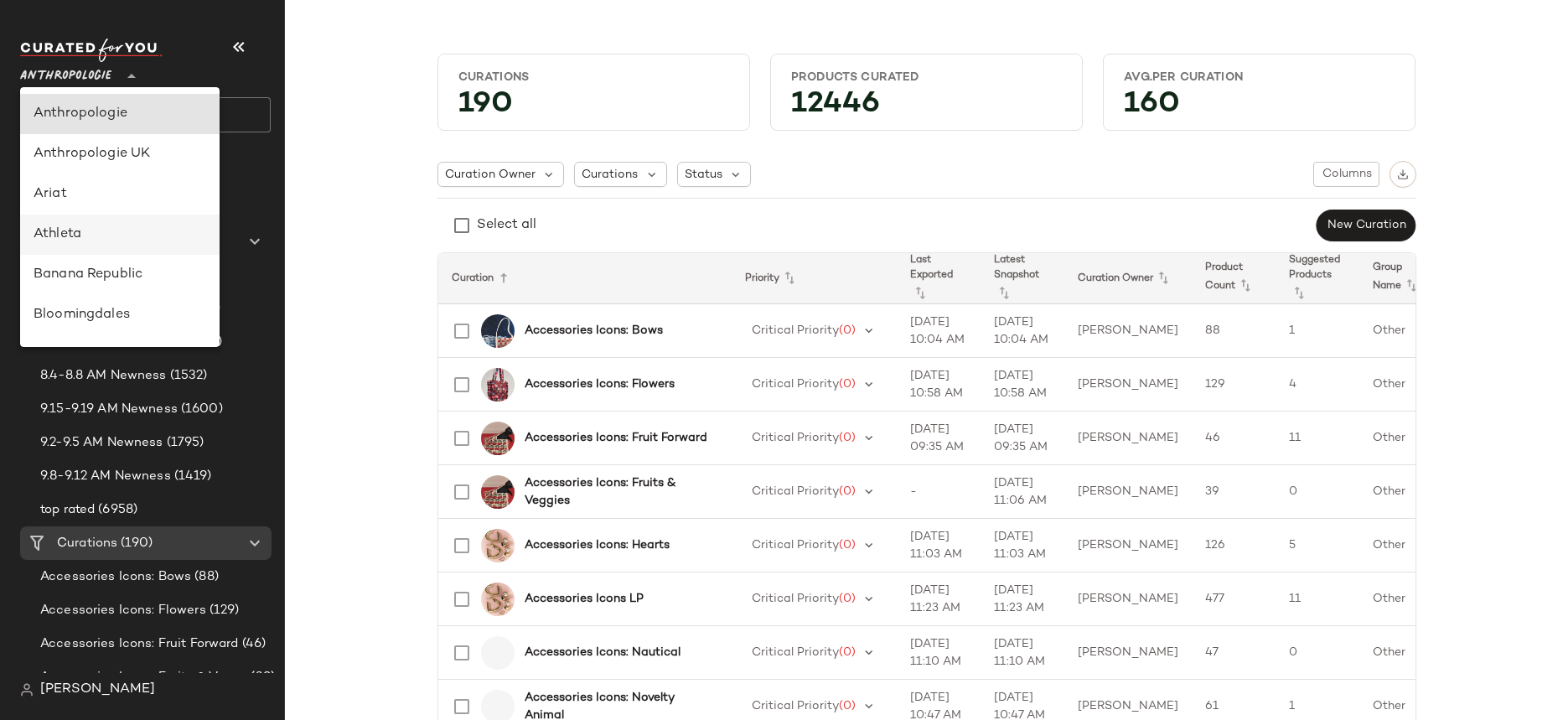
scroll to position [209, 0]
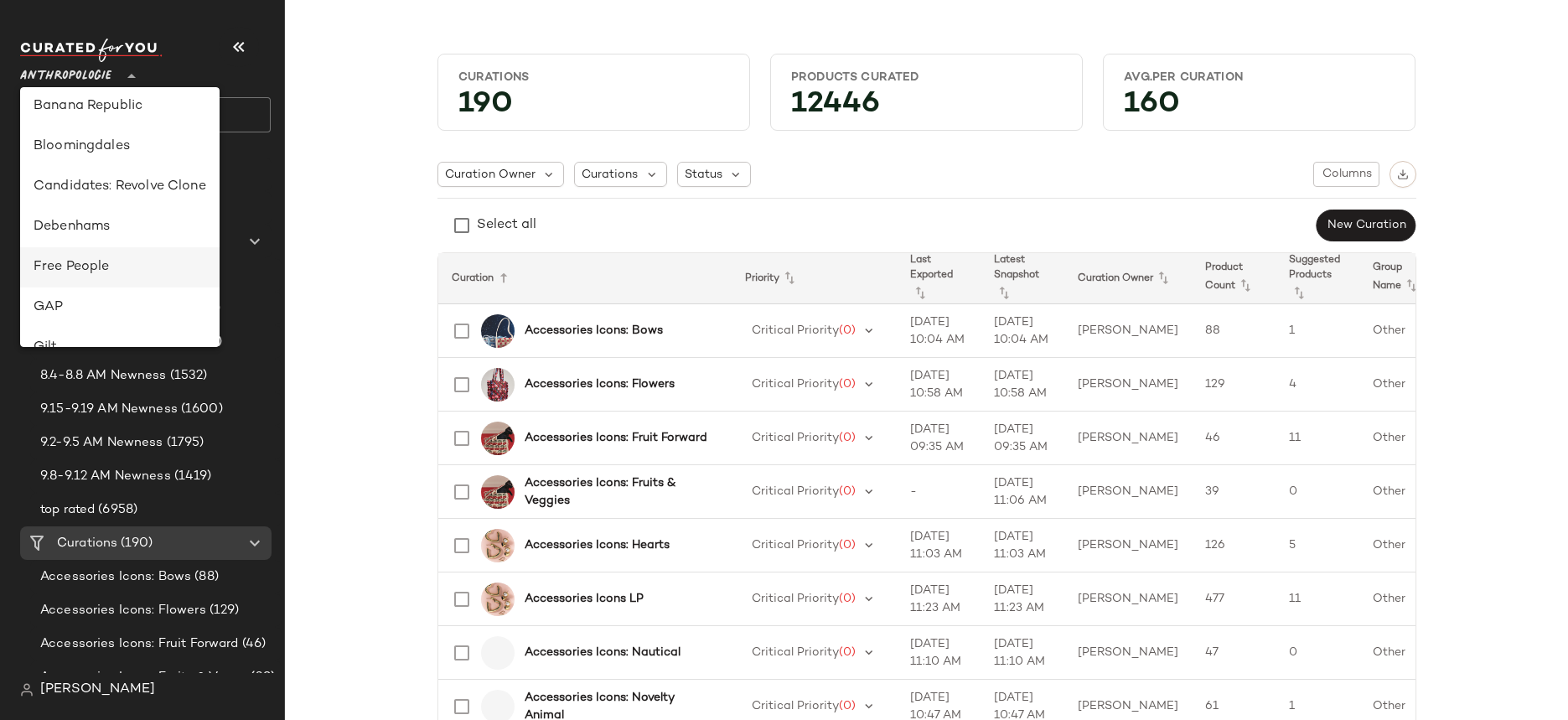
click at [64, 263] on div "Free People" at bounding box center [119, 267] width 172 height 20
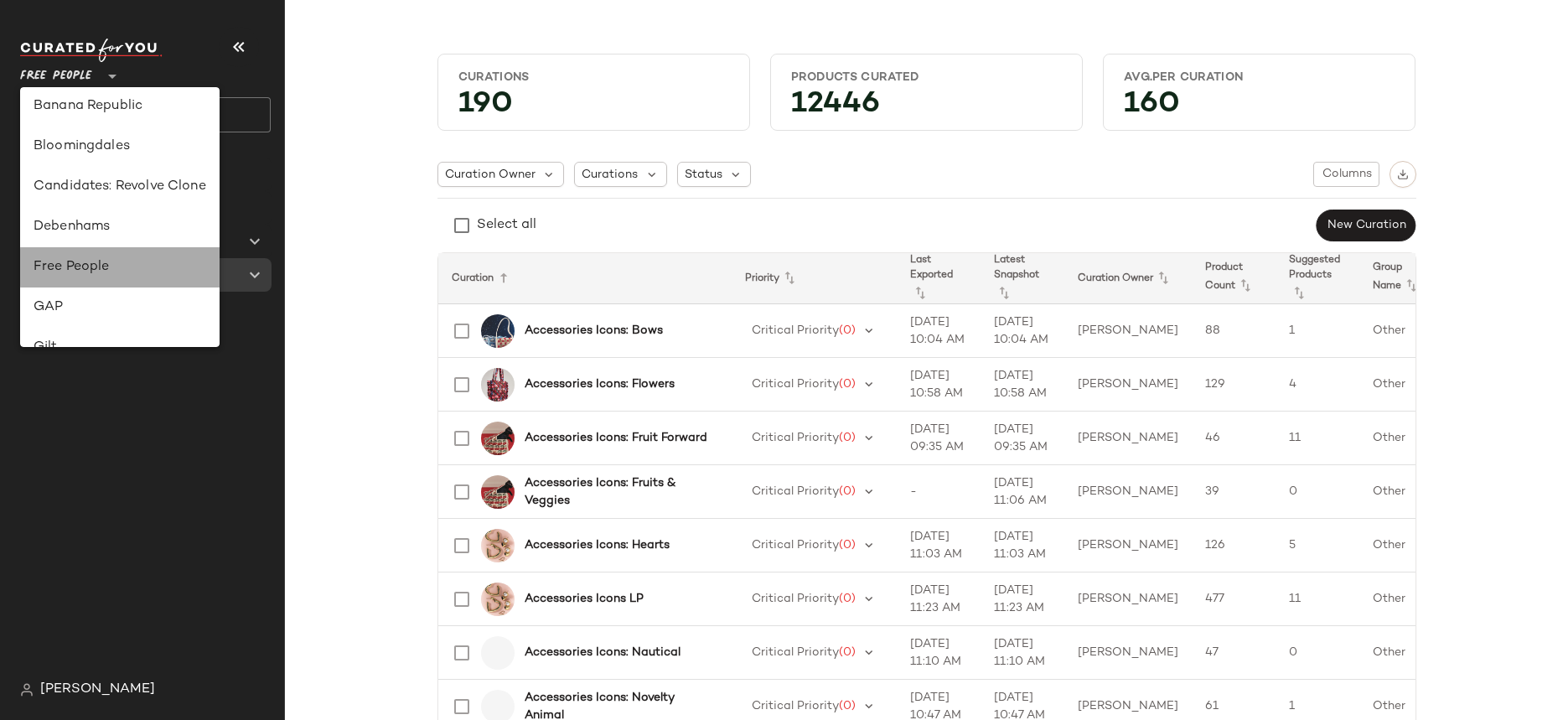
type input "**"
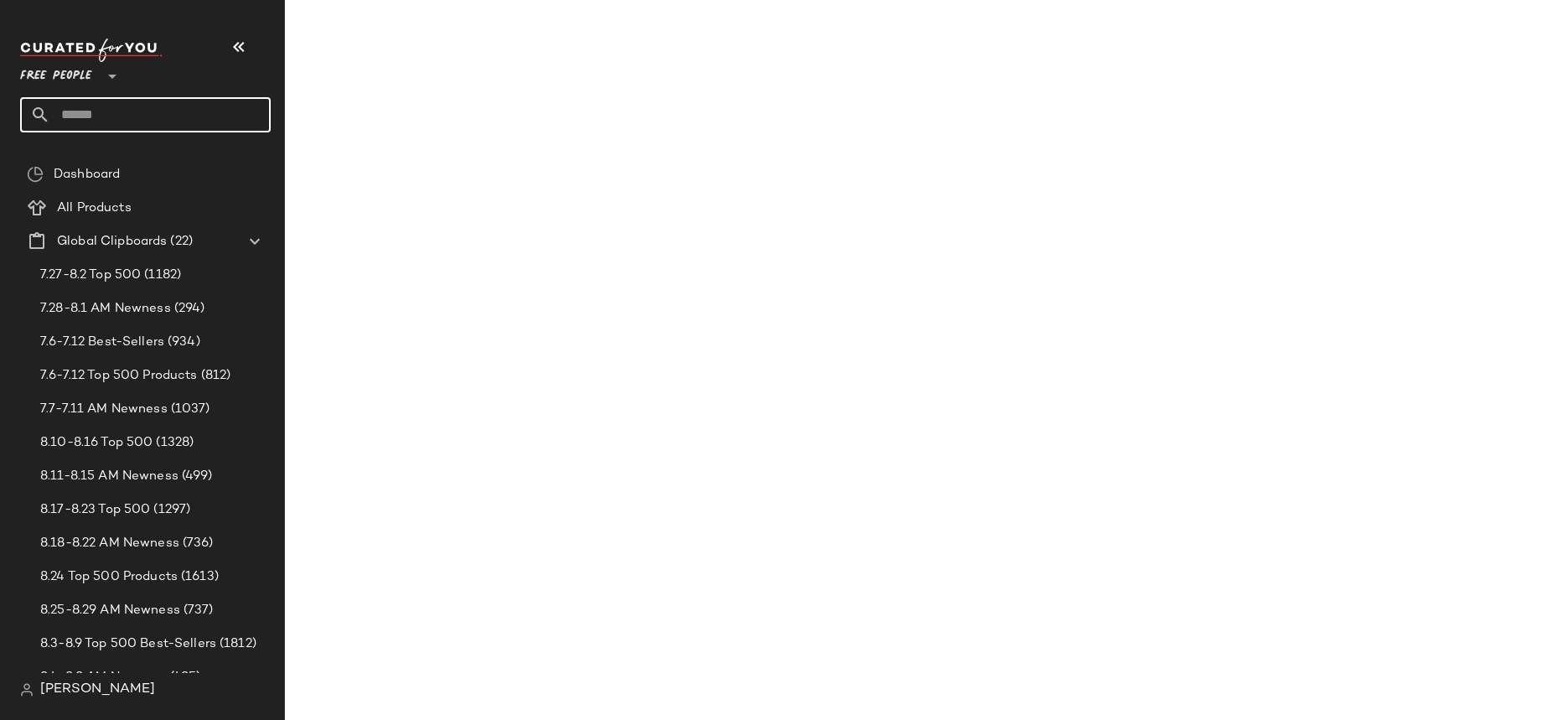
click at [126, 119] on input "text" at bounding box center [161, 114] width 221 height 35
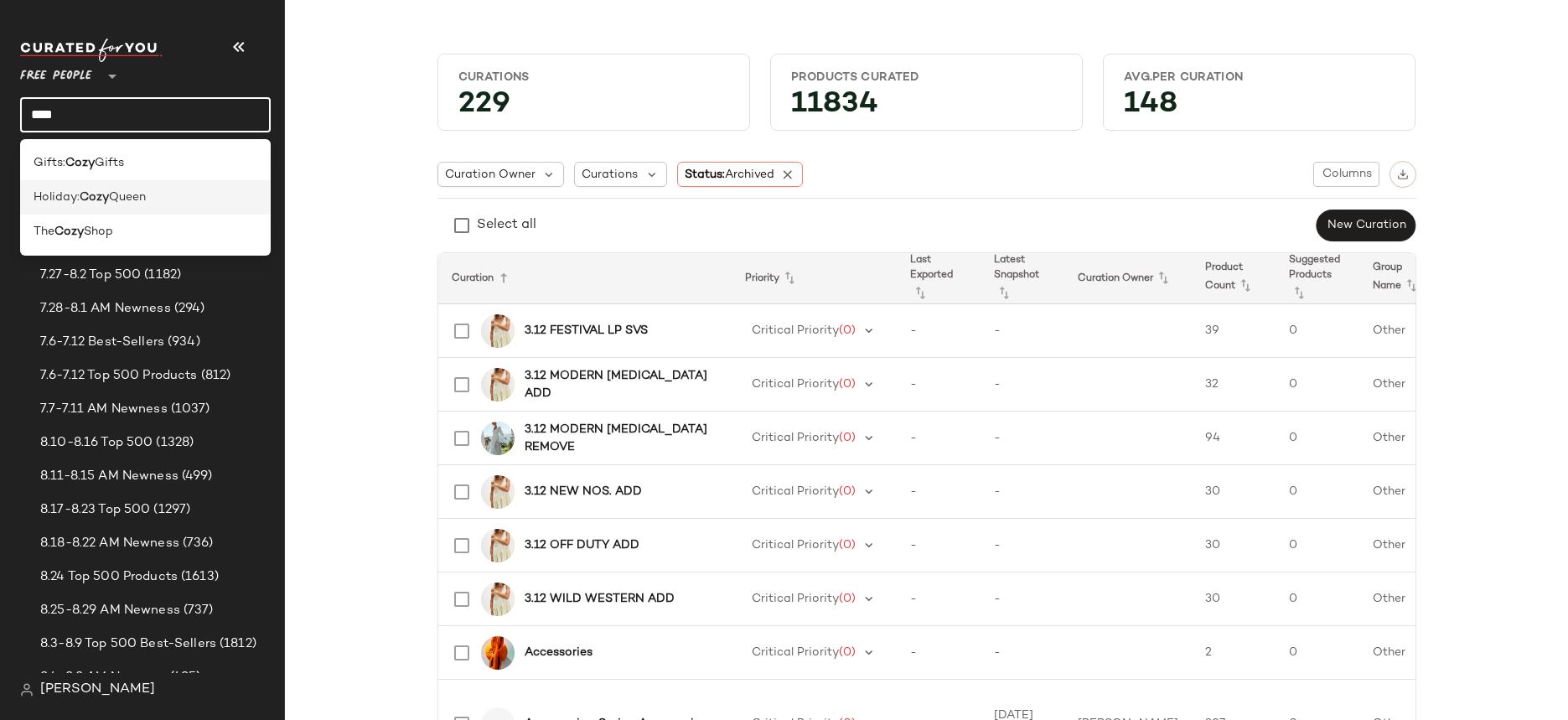
type input "****"
click at [160, 194] on div "Holiday: Cozy Queen" at bounding box center [144, 197] width 223 height 18
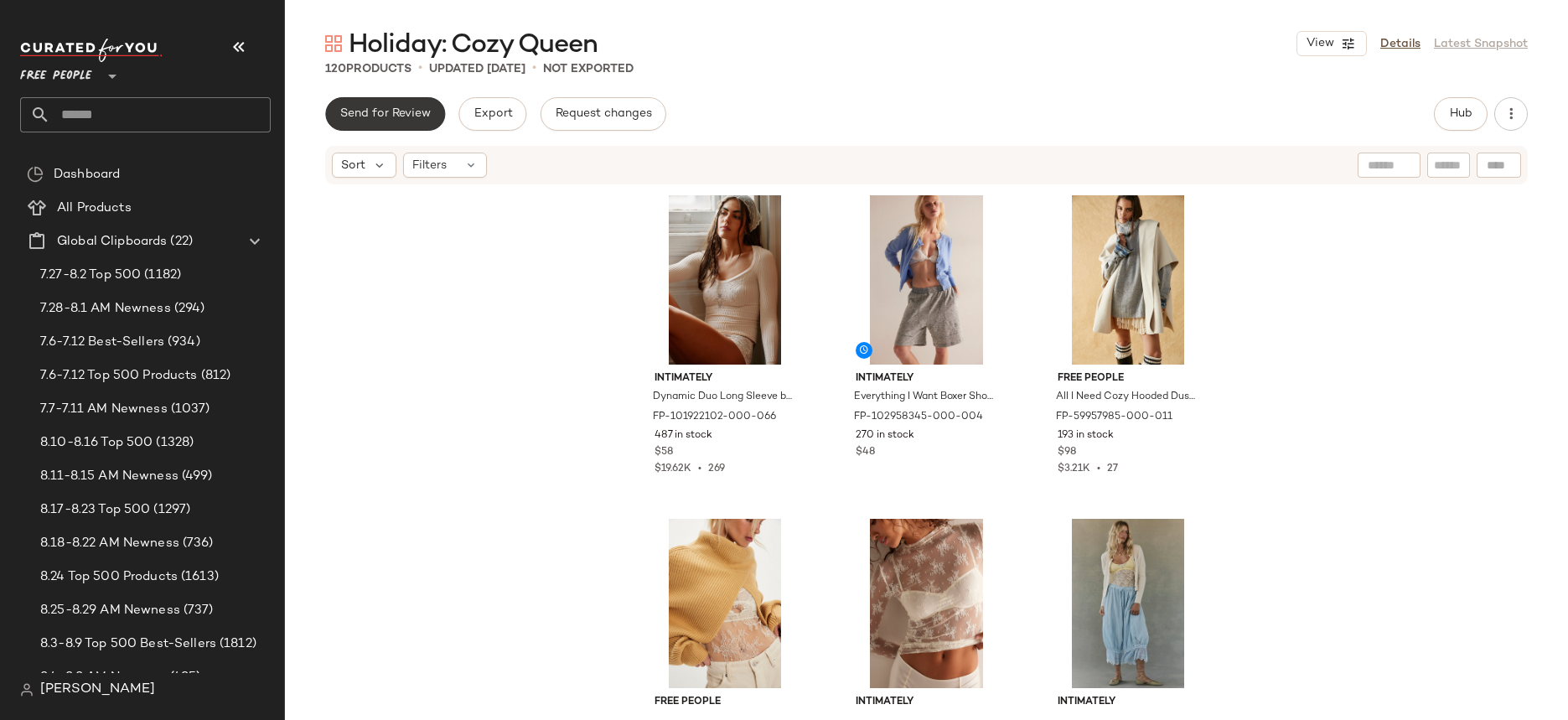
click at [413, 108] on span "Send for Review" at bounding box center [385, 114] width 91 height 13
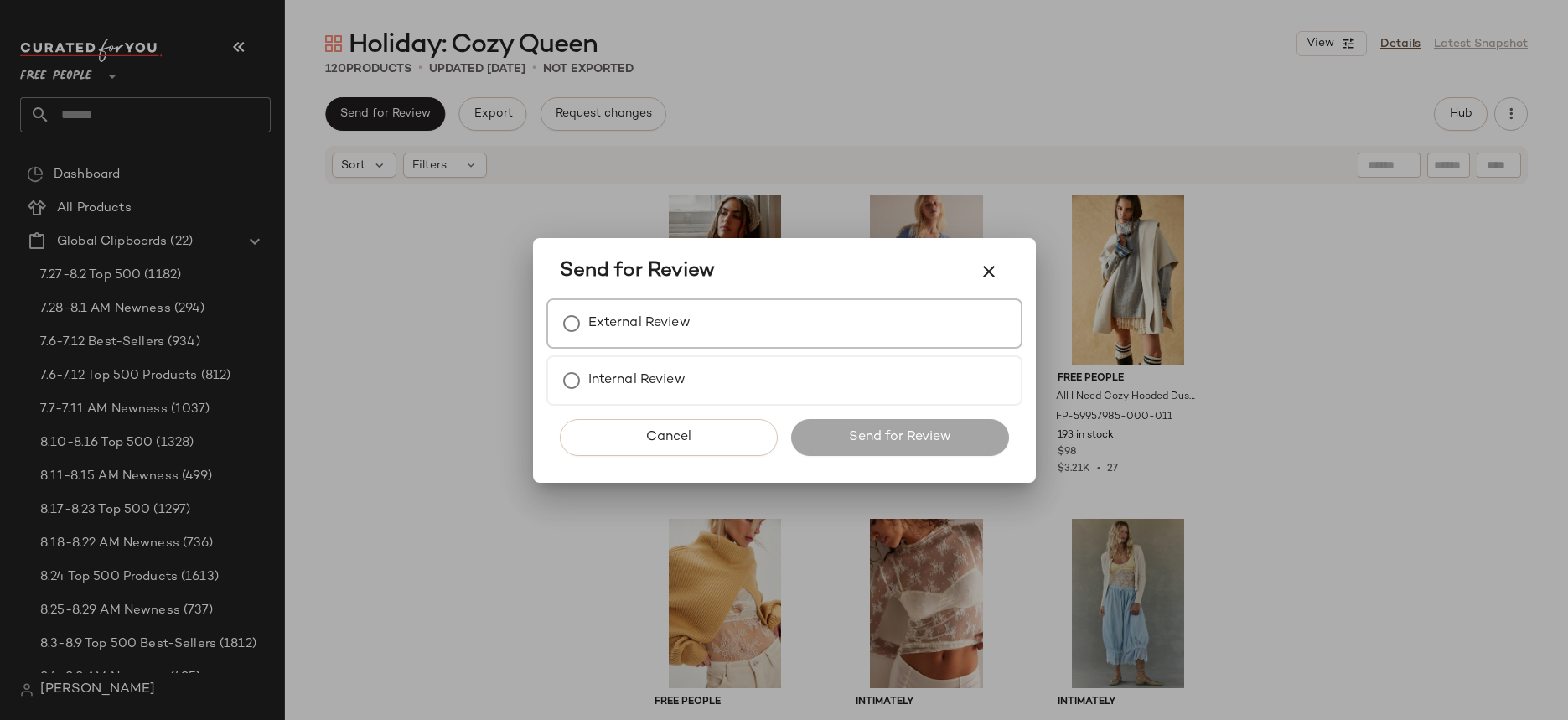
click at [644, 333] on label "External Review" at bounding box center [640, 323] width 102 height 33
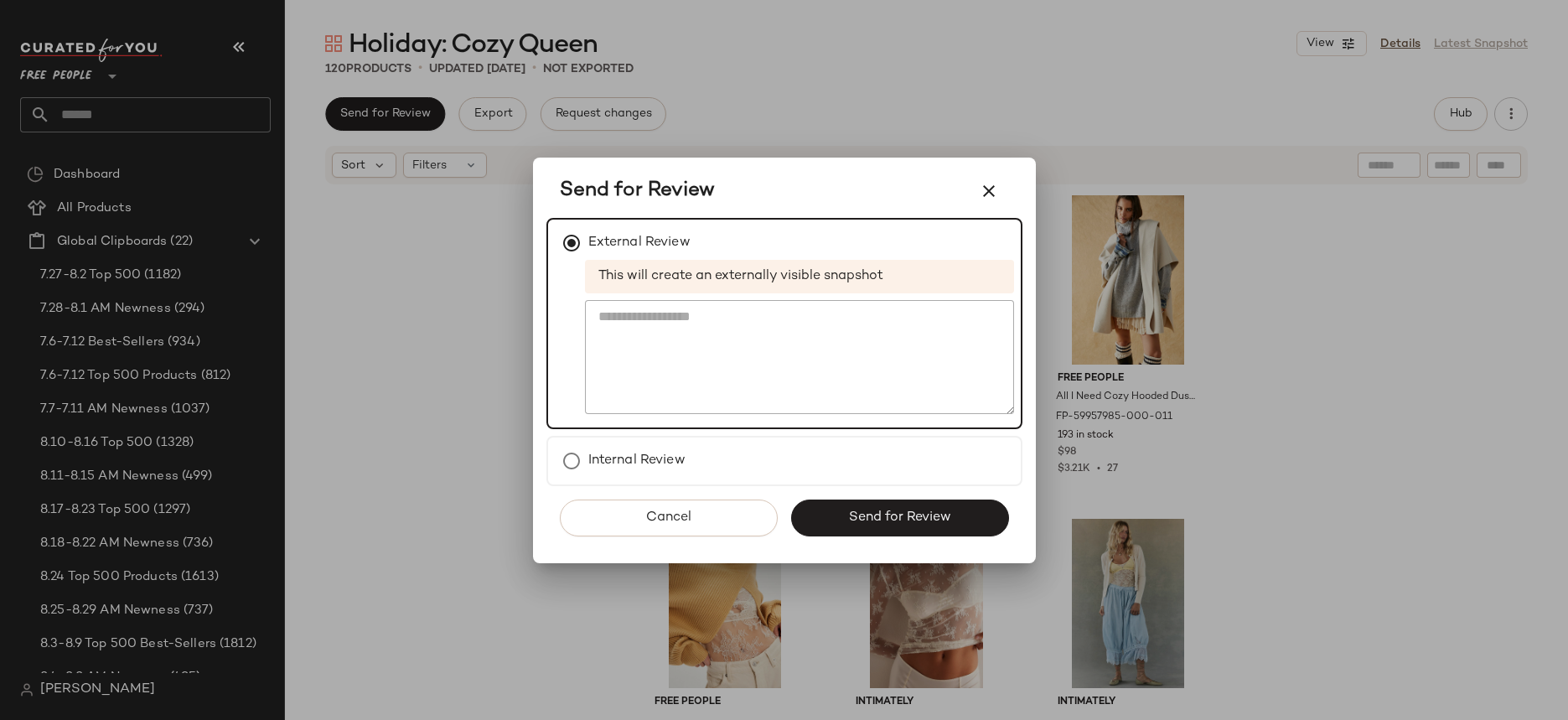
click at [447, 483] on div at bounding box center [784, 360] width 1568 height 720
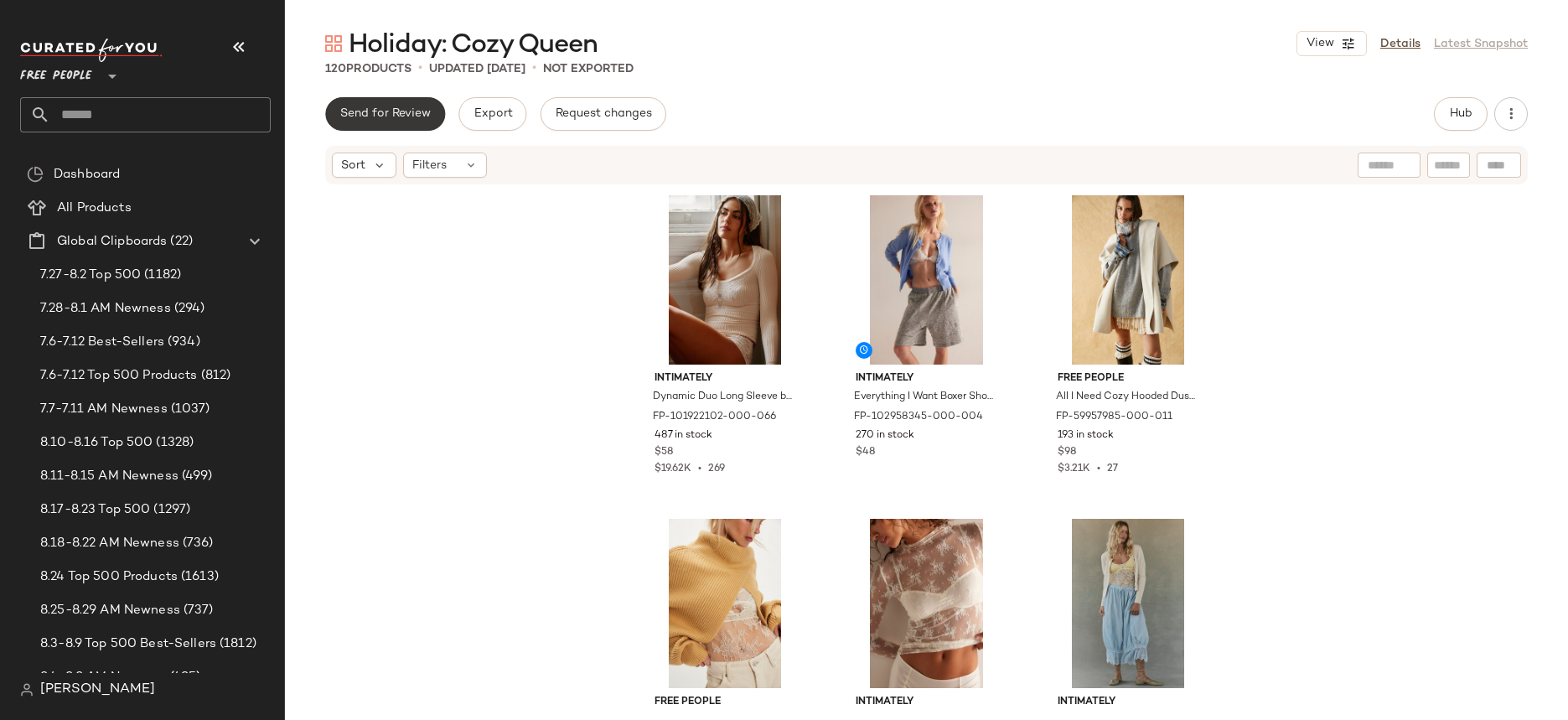
click at [399, 117] on span "Send for Review" at bounding box center [385, 114] width 91 height 13
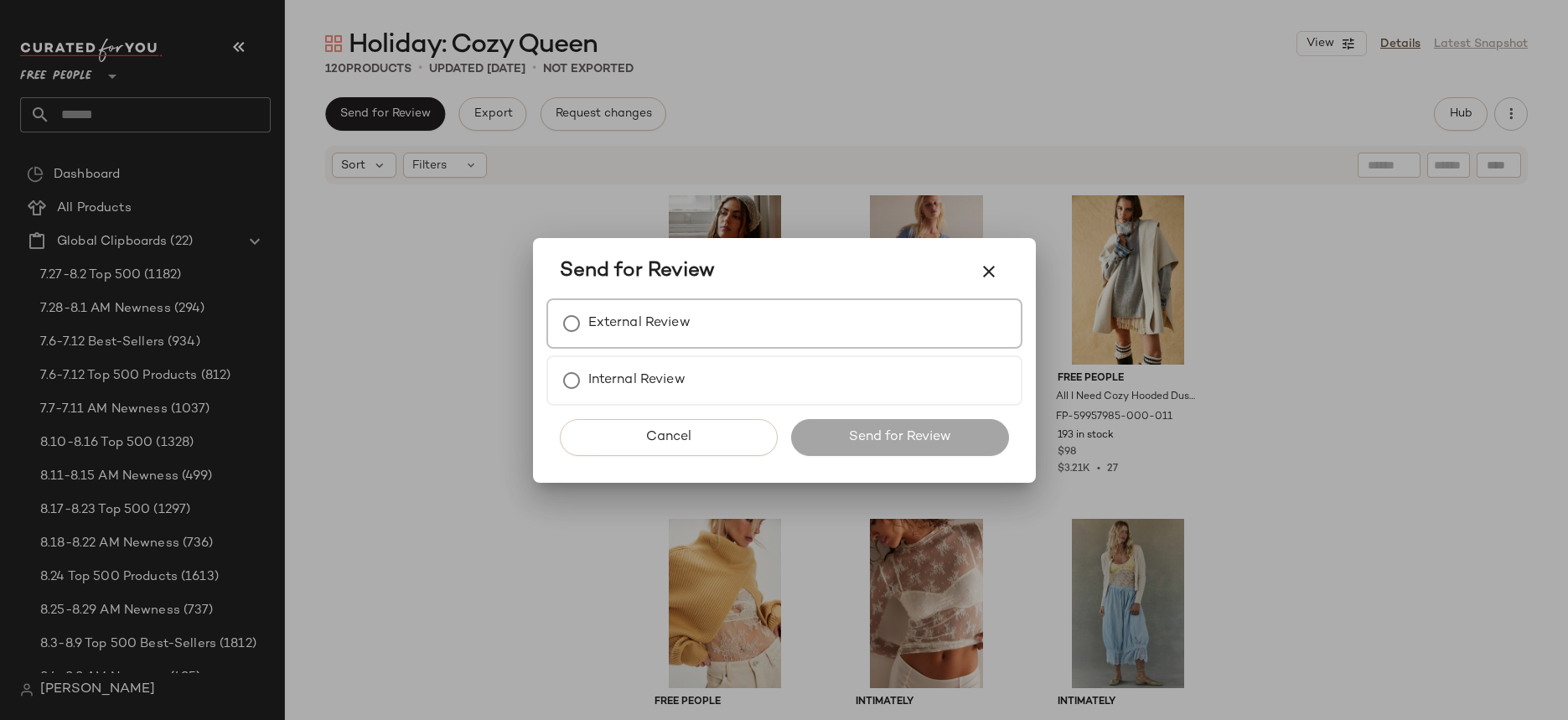
click at [643, 333] on label "External Review" at bounding box center [640, 323] width 102 height 33
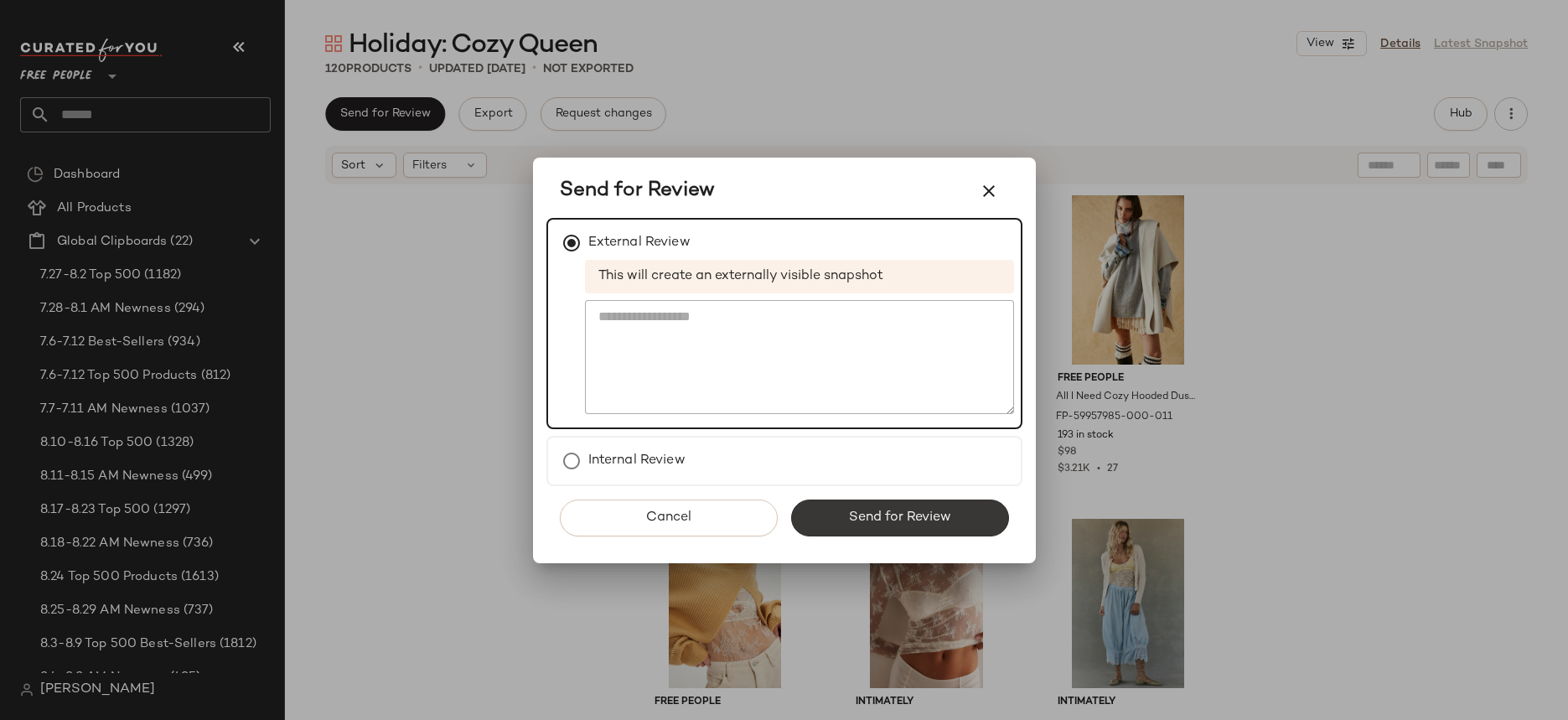
click at [809, 516] on button "Send for Review" at bounding box center [900, 517] width 218 height 37
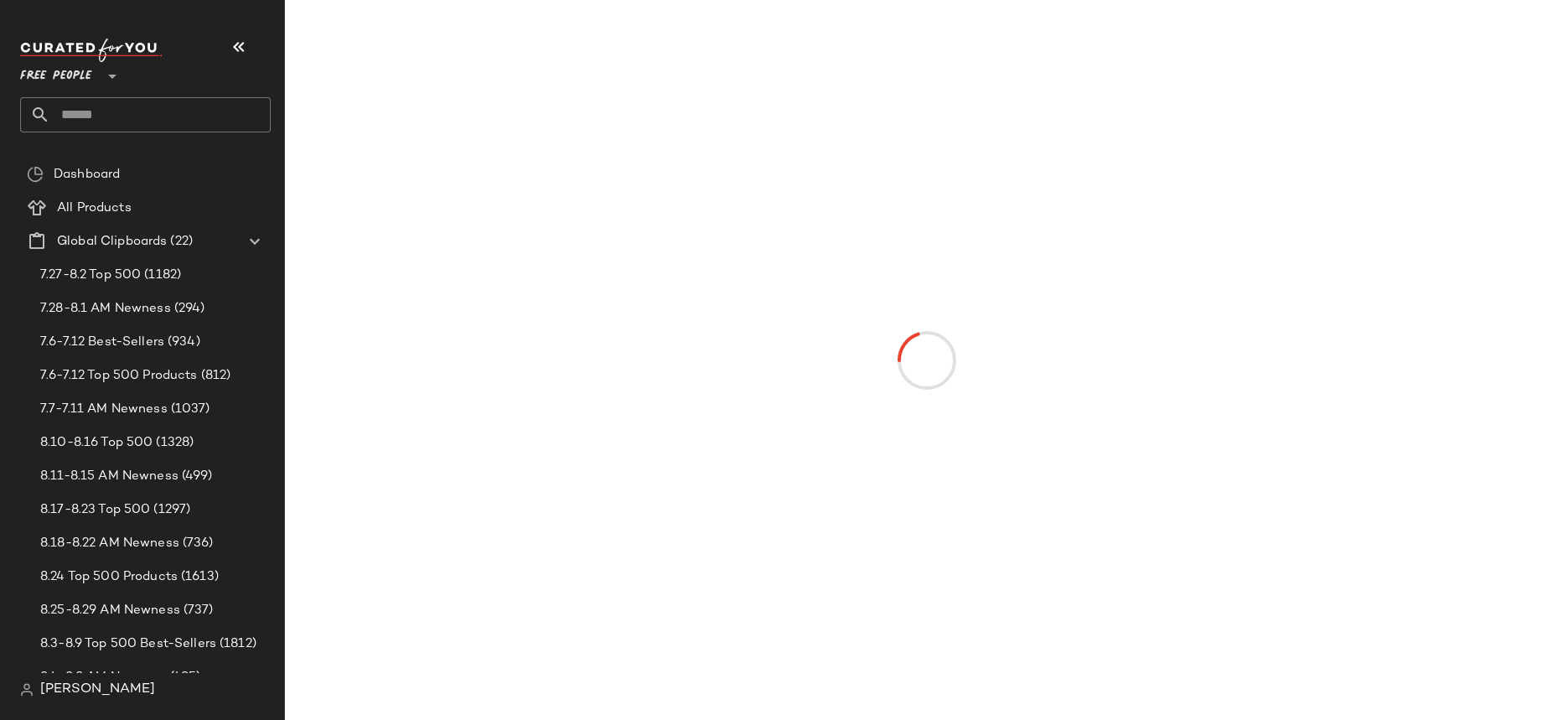
click at [102, 111] on input "text" at bounding box center [161, 114] width 221 height 35
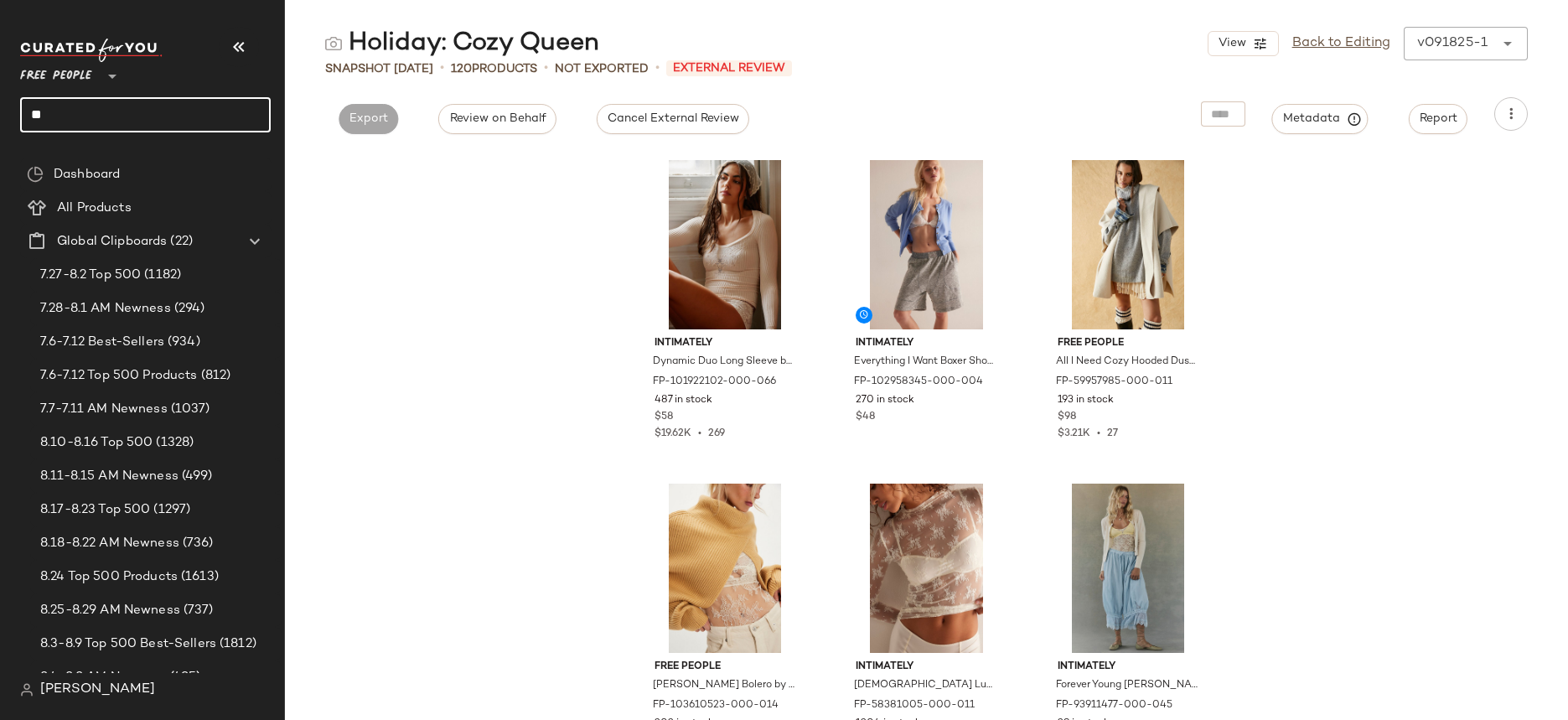
type input "*"
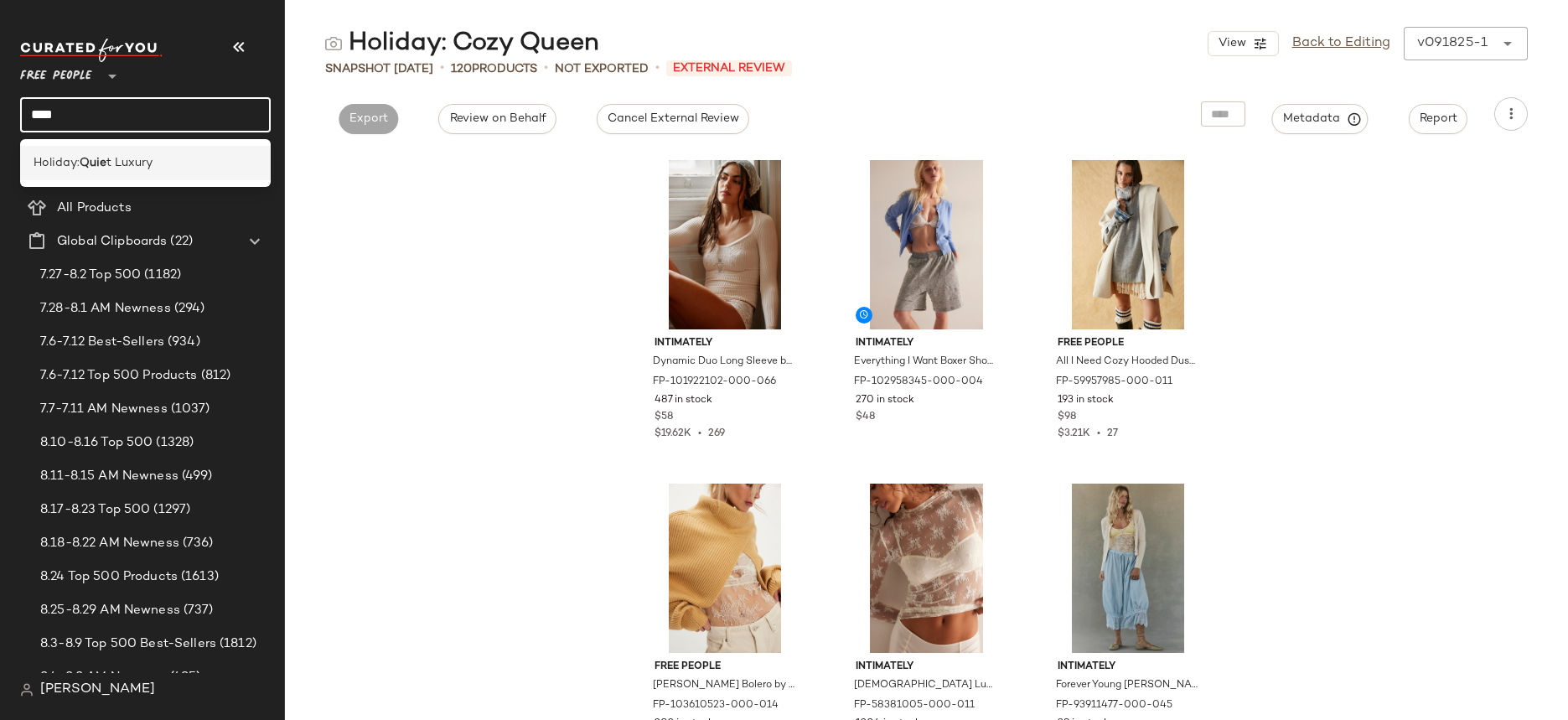
type input "****"
click at [107, 160] on b "Quie" at bounding box center [93, 163] width 27 height 18
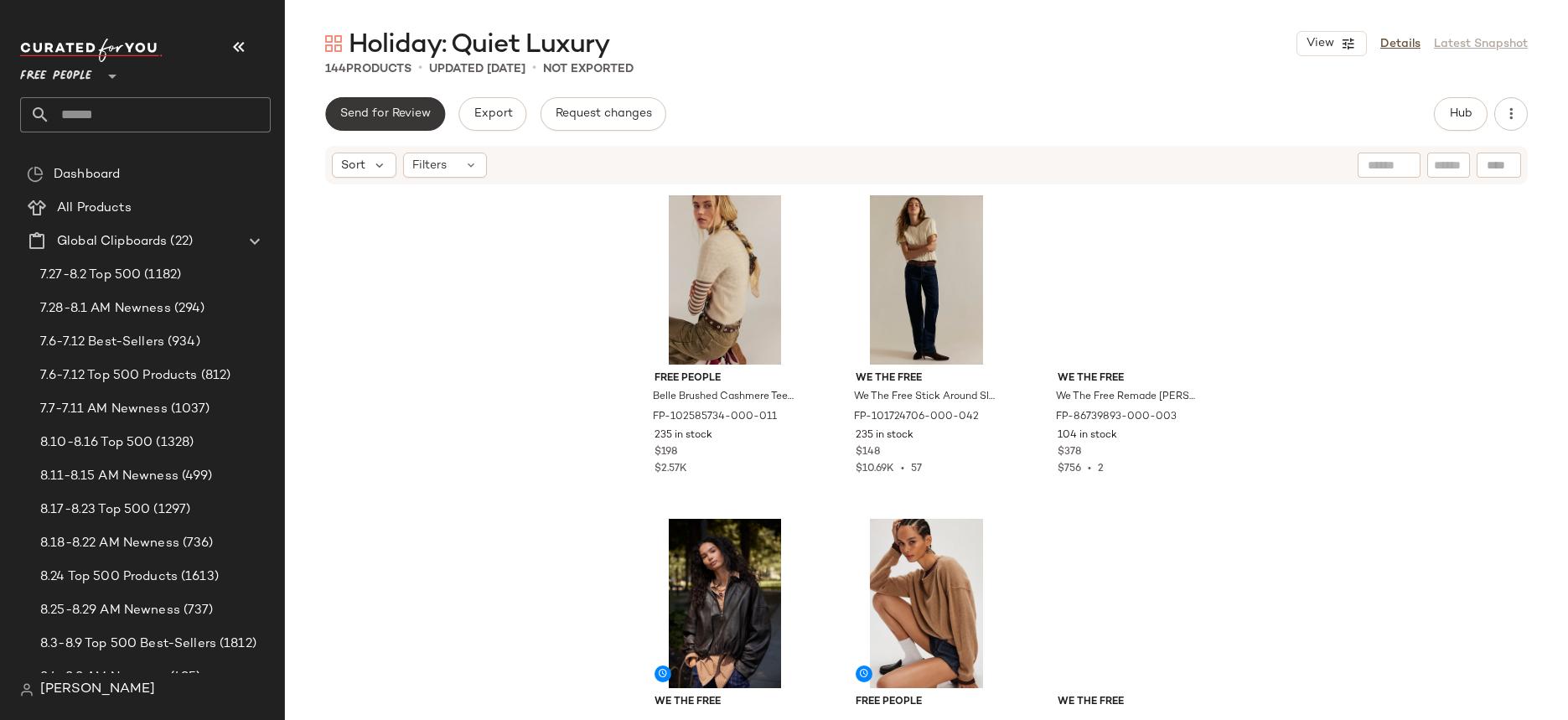
click at [422, 117] on span "Send for Review" at bounding box center [385, 114] width 91 height 13
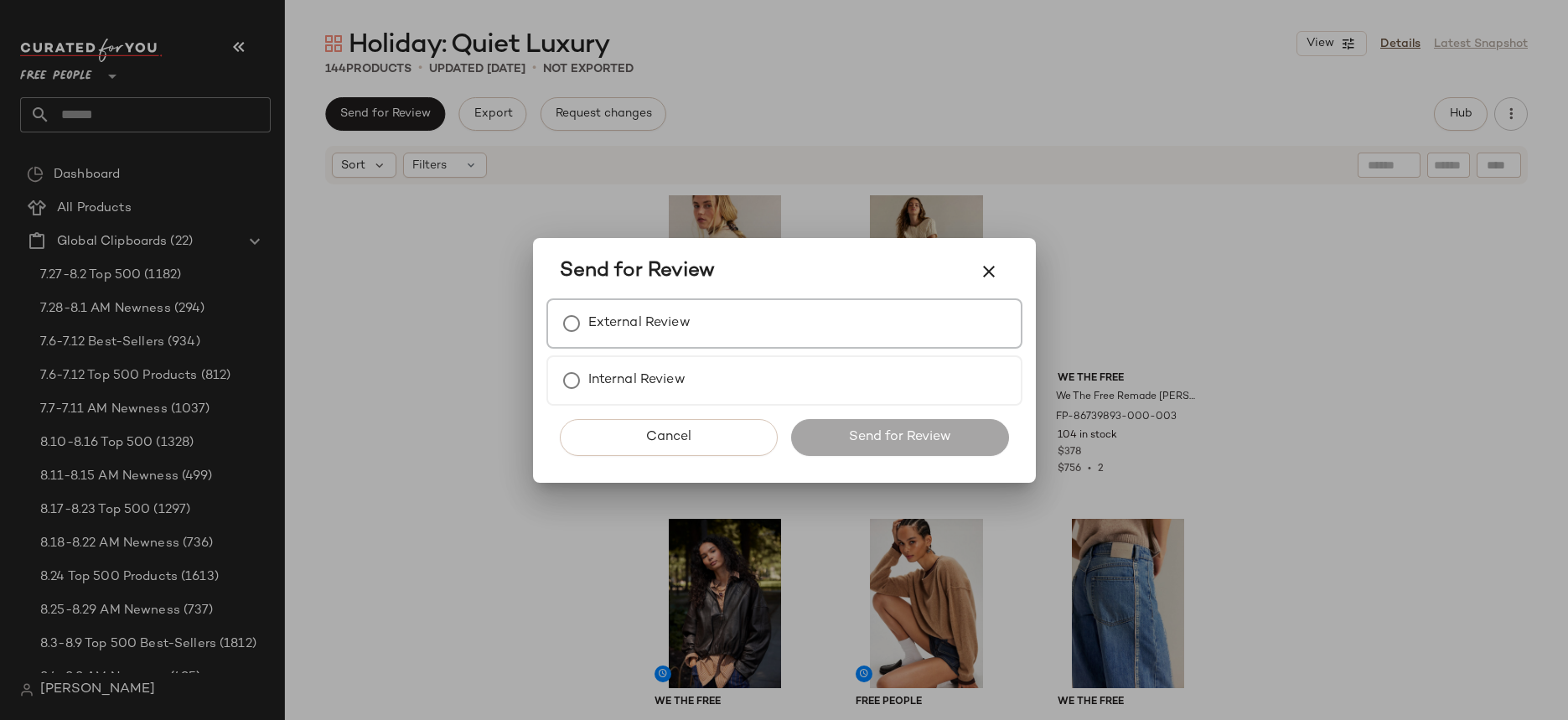
click at [605, 313] on label "External Review" at bounding box center [640, 323] width 102 height 33
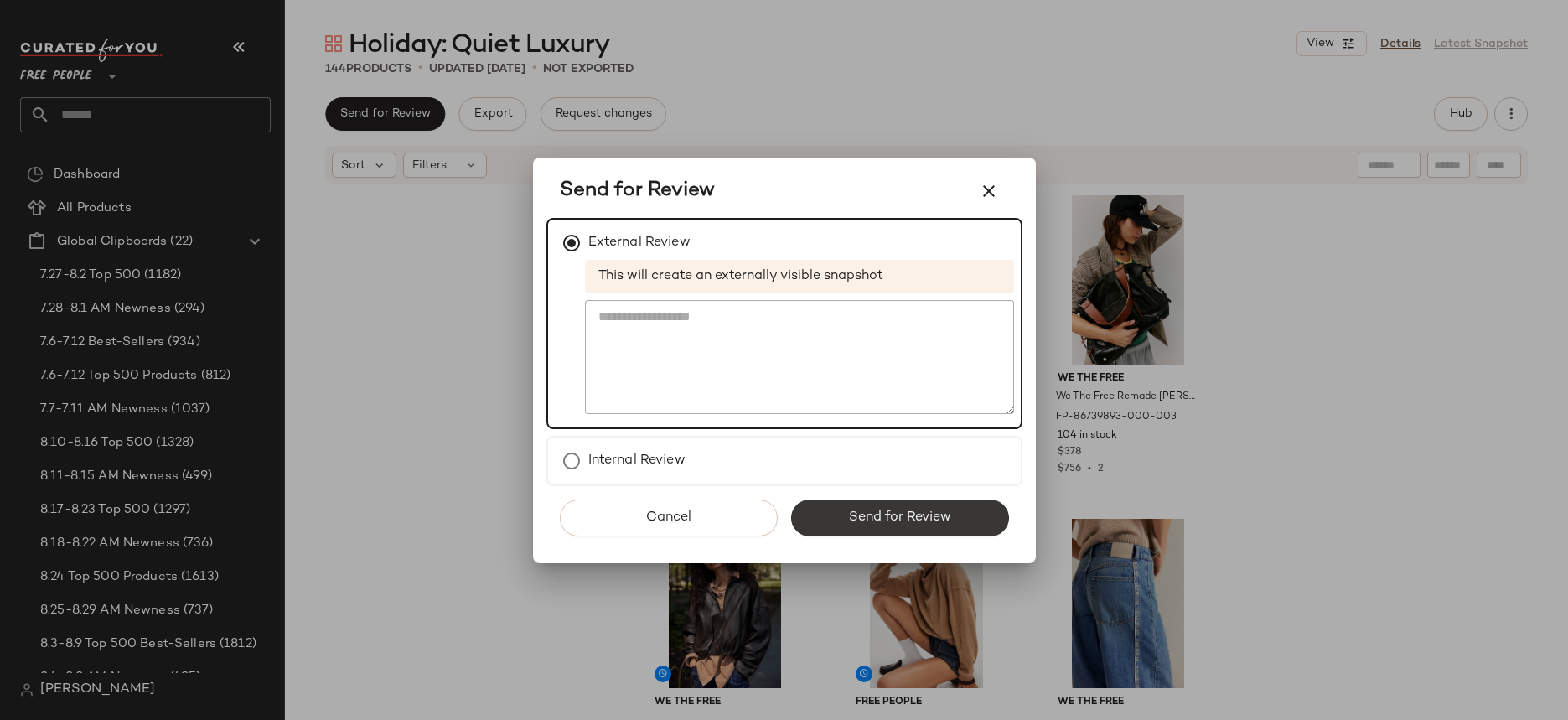
click at [868, 530] on button "Send for Review" at bounding box center [900, 517] width 218 height 37
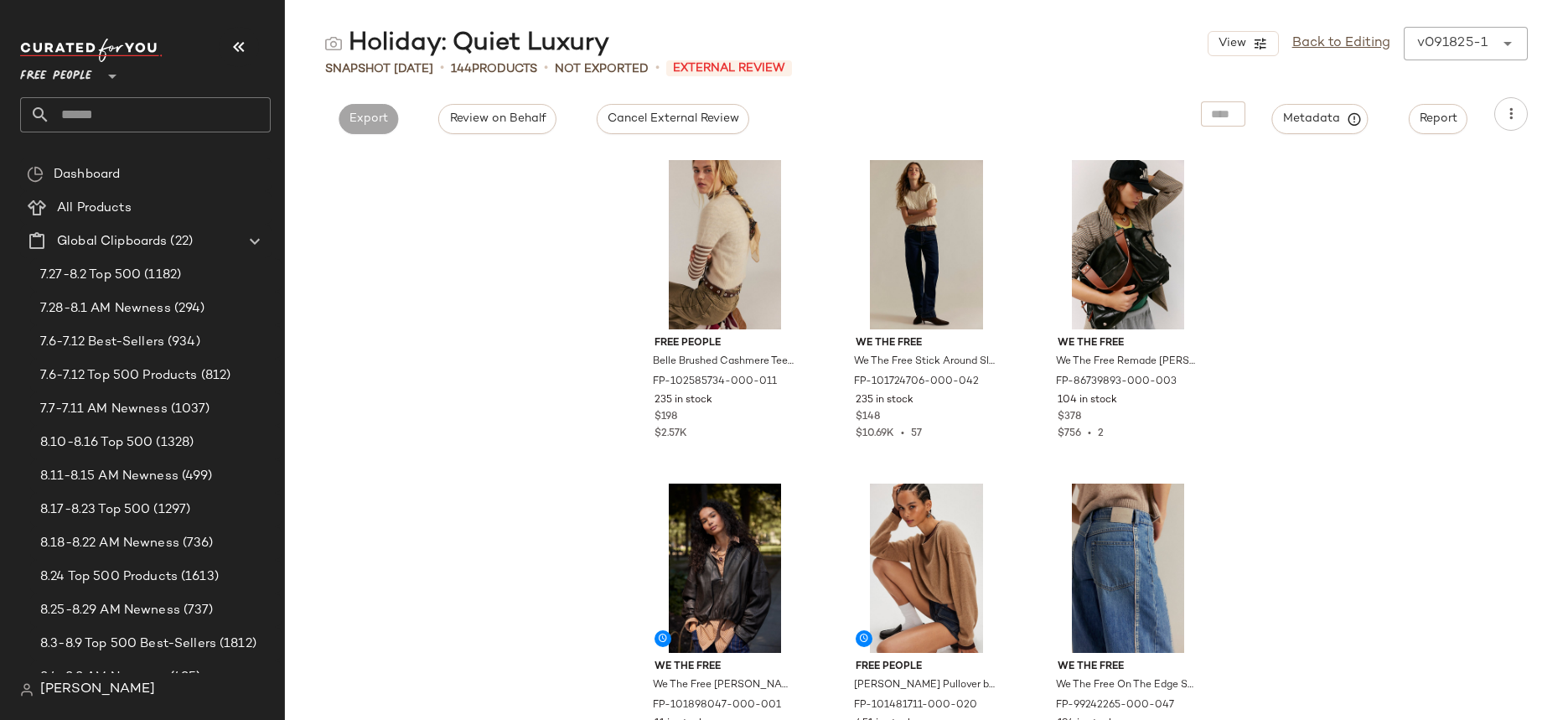
click at [67, 77] on span "Free People" at bounding box center [56, 73] width 72 height 30
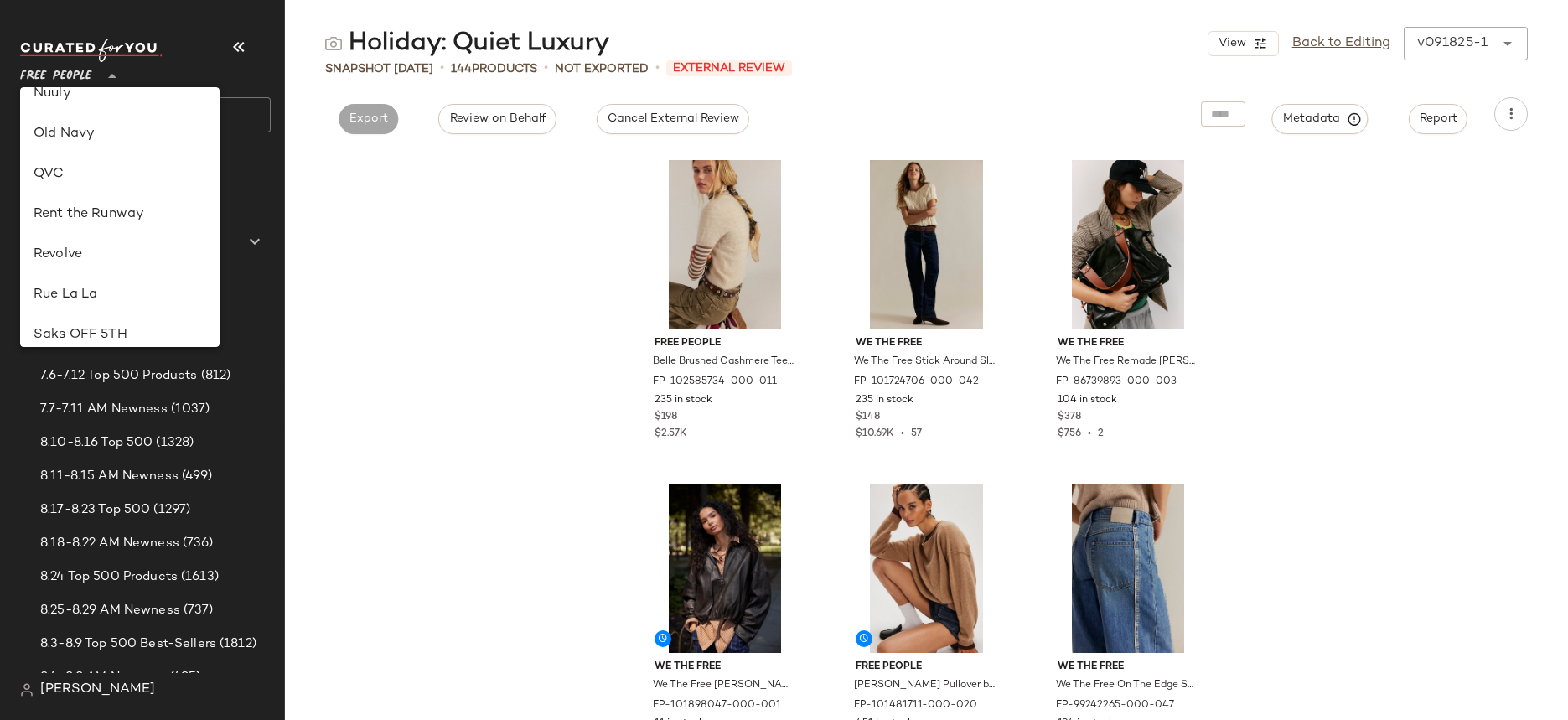
scroll to position [728, 0]
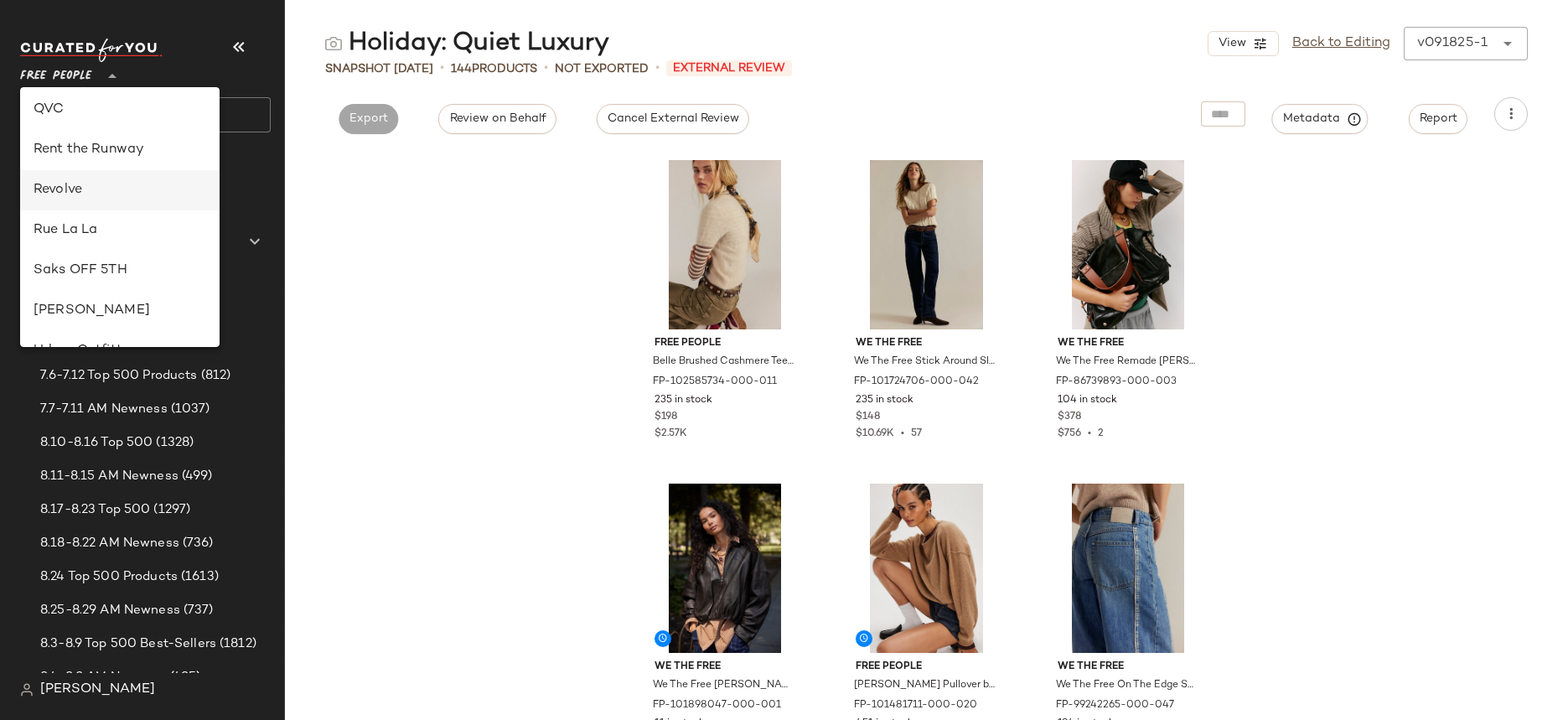
click at [126, 195] on div "Revolve" at bounding box center [119, 190] width 172 height 20
type input "**"
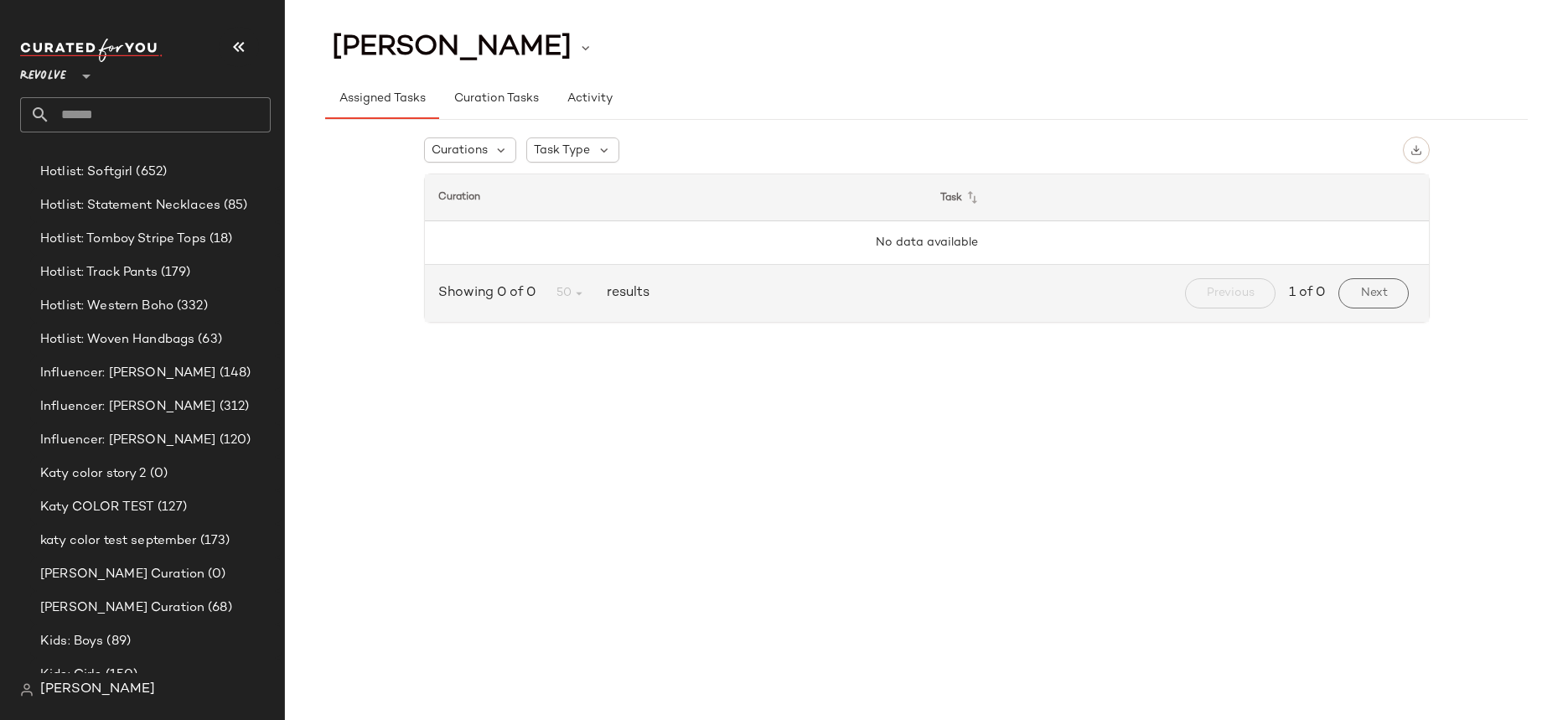
scroll to position [4042, 0]
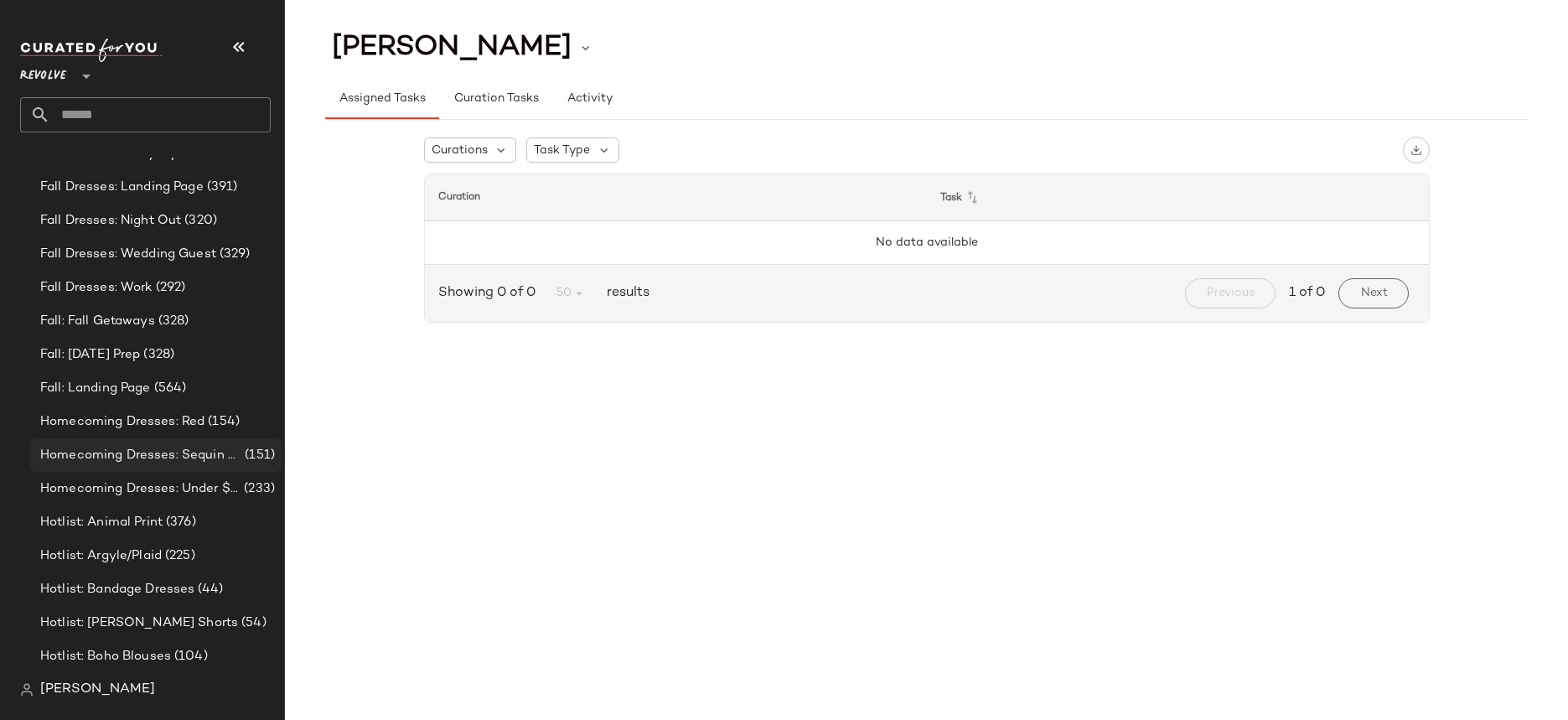
click at [266, 459] on span "(151)" at bounding box center [257, 455] width 33 height 19
